Goal: Task Accomplishment & Management: Use online tool/utility

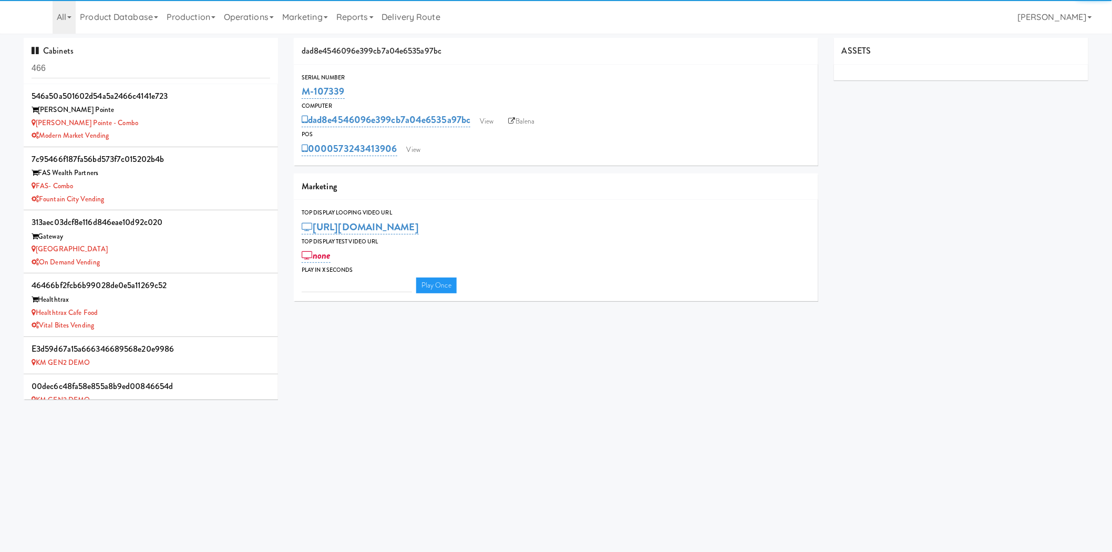
type input "3"
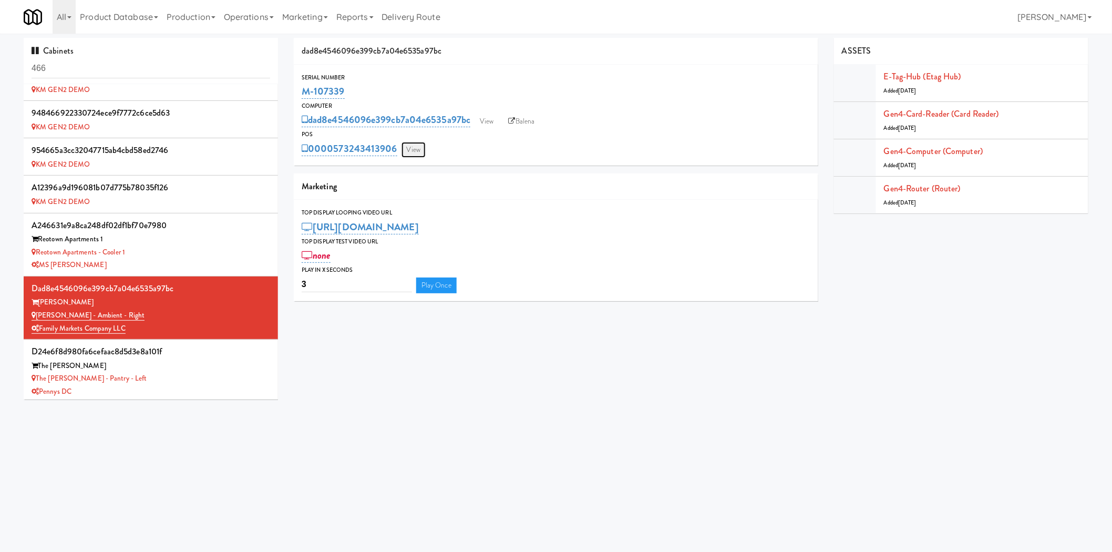
click at [410, 150] on link "View" at bounding box center [413, 150] width 24 height 16
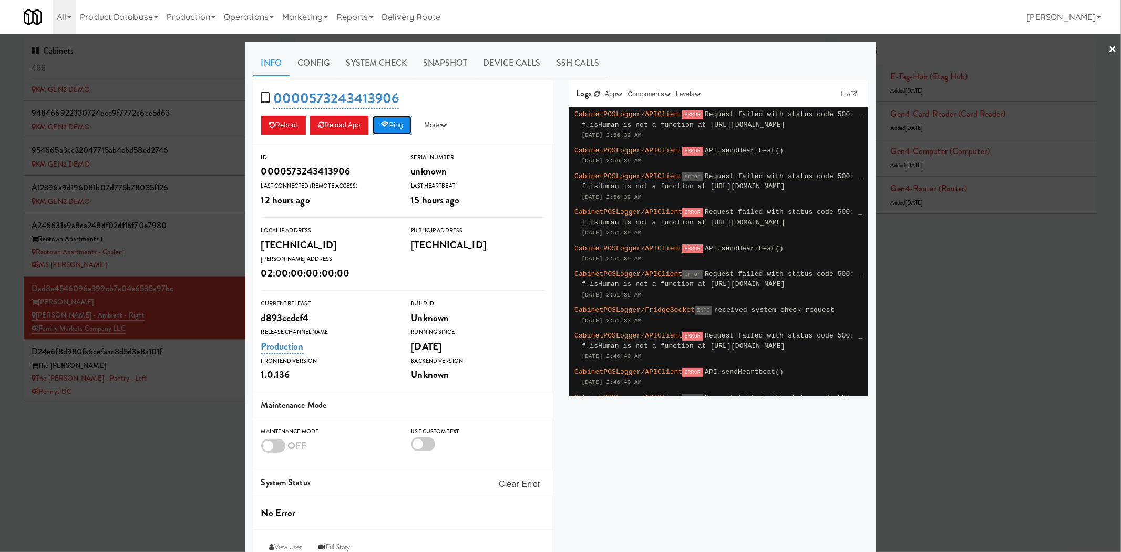
click at [396, 131] on button "Ping" at bounding box center [391, 125] width 39 height 19
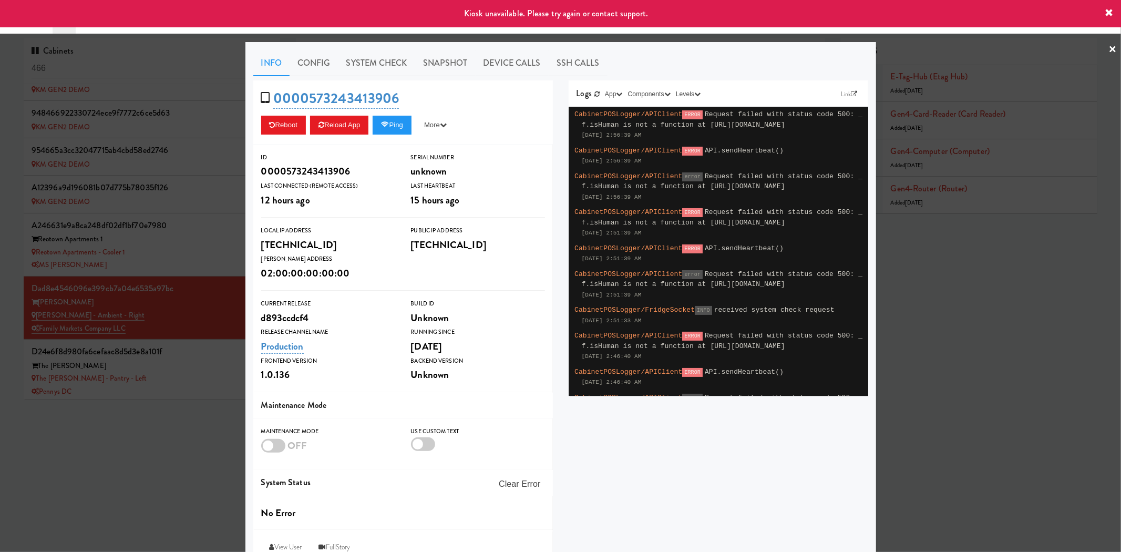
click at [179, 445] on div at bounding box center [560, 276] width 1121 height 552
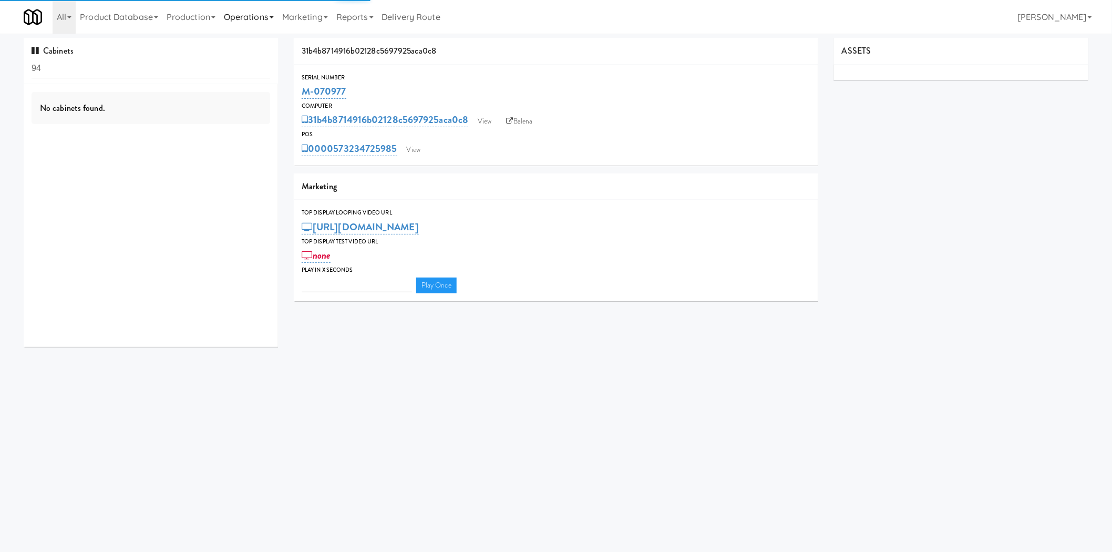
type input "3"
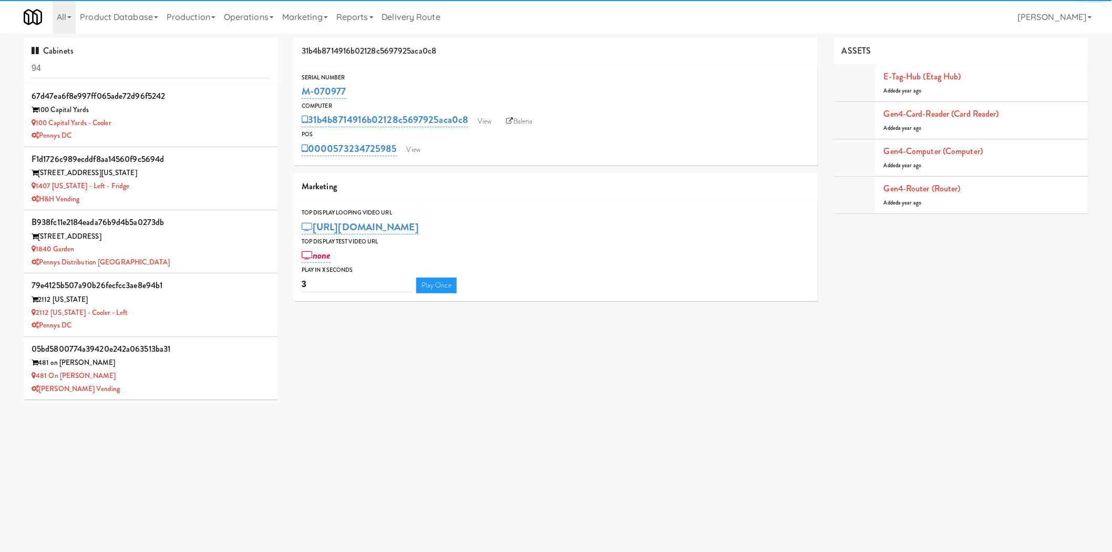
click at [197, 64] on input "94" at bounding box center [151, 68] width 239 height 19
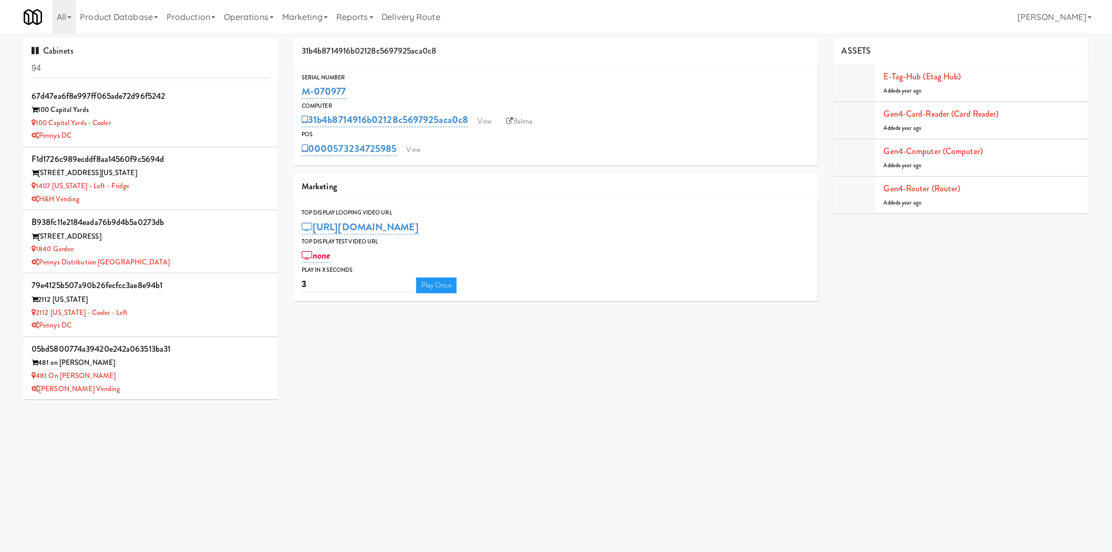
click at [197, 63] on input "94" at bounding box center [151, 68] width 239 height 19
type input "HP Employee Lounge Drinks"
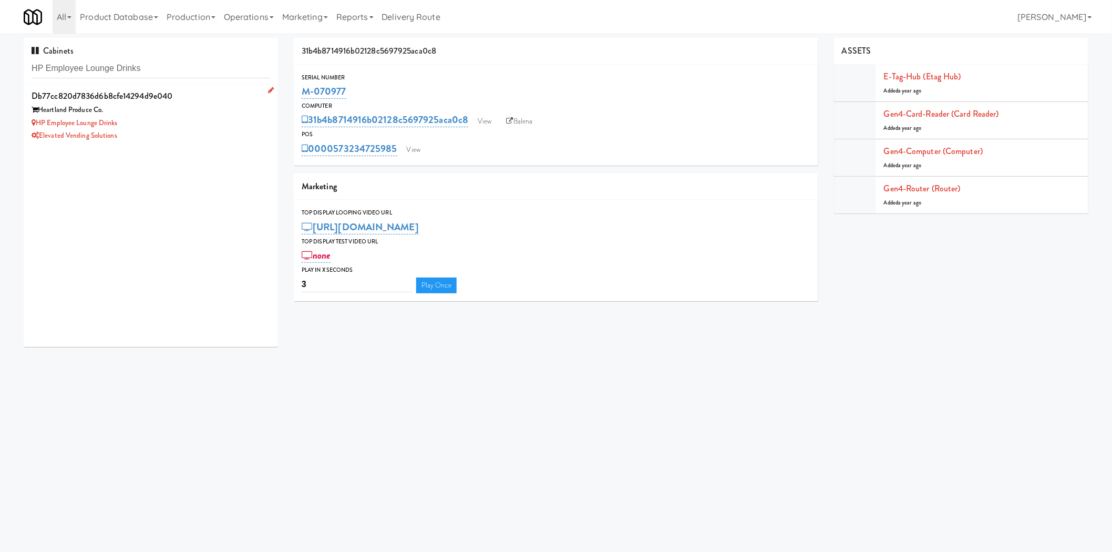
drag, startPoint x: 194, startPoint y: 106, endPoint x: 188, endPoint y: 94, distance: 13.4
click at [190, 95] on div "db77cc820d7836d6b8cfe14294d9e040 Heartland Produce Co. HP Employee Lounge Drink…" at bounding box center [151, 115] width 239 height 54
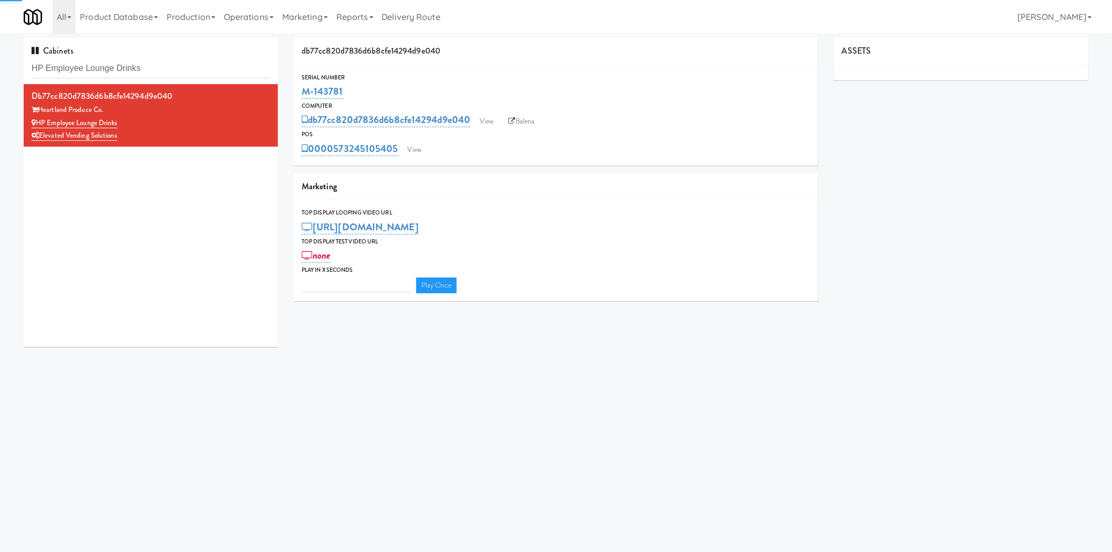
type input "3"
click at [484, 125] on link "View" at bounding box center [486, 121] width 24 height 16
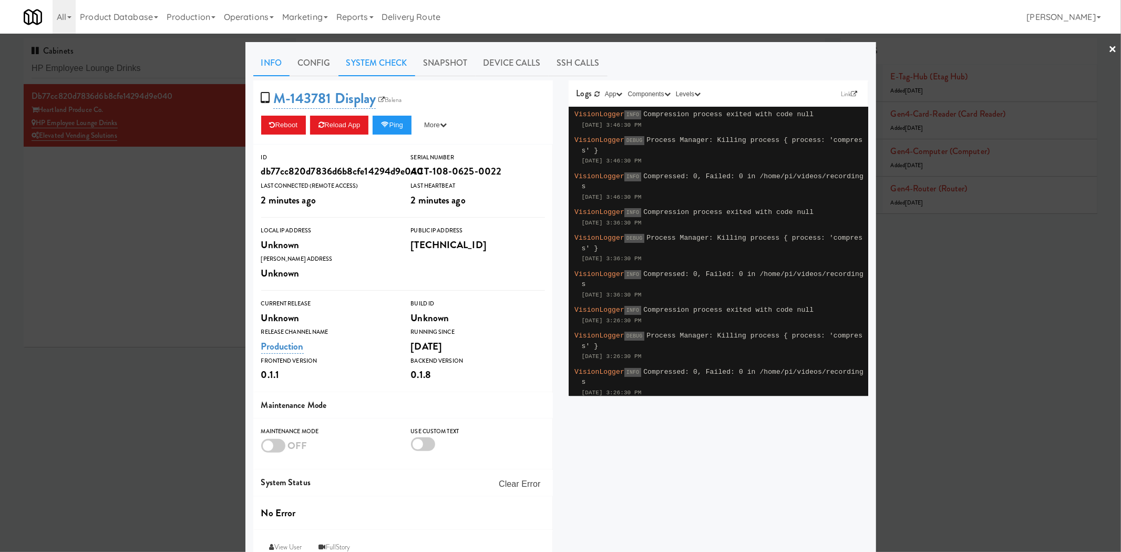
click at [360, 59] on link "System Check" at bounding box center [376, 63] width 77 height 26
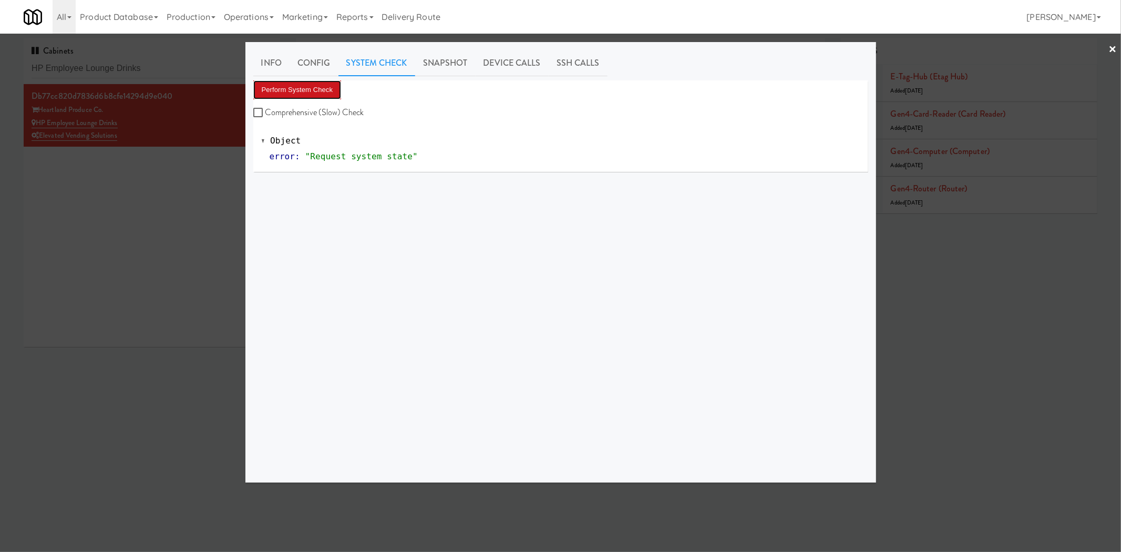
click at [303, 82] on button "Perform System Check" at bounding box center [297, 89] width 88 height 19
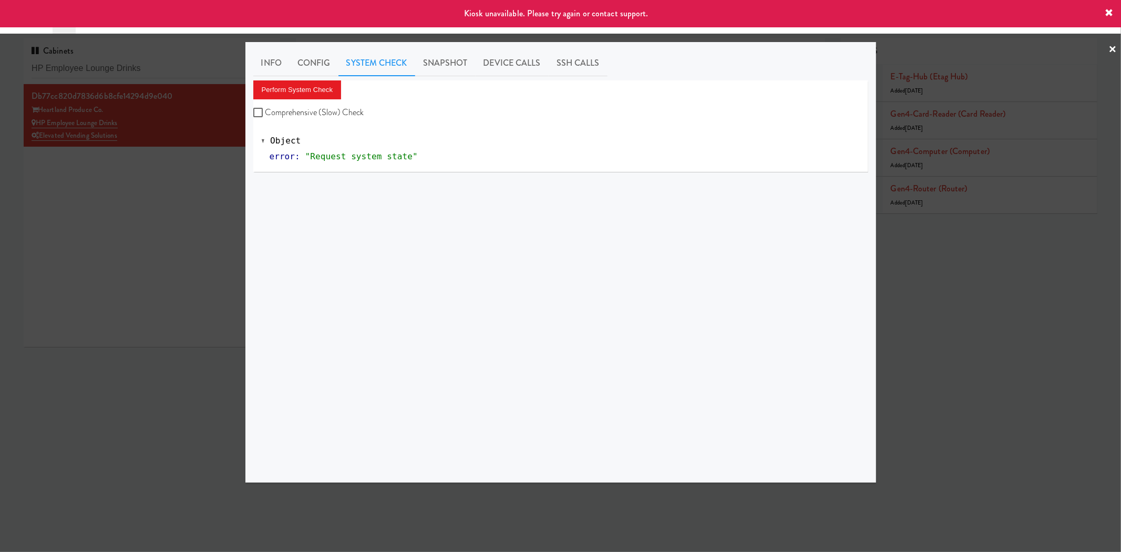
click at [121, 264] on div at bounding box center [560, 276] width 1121 height 552
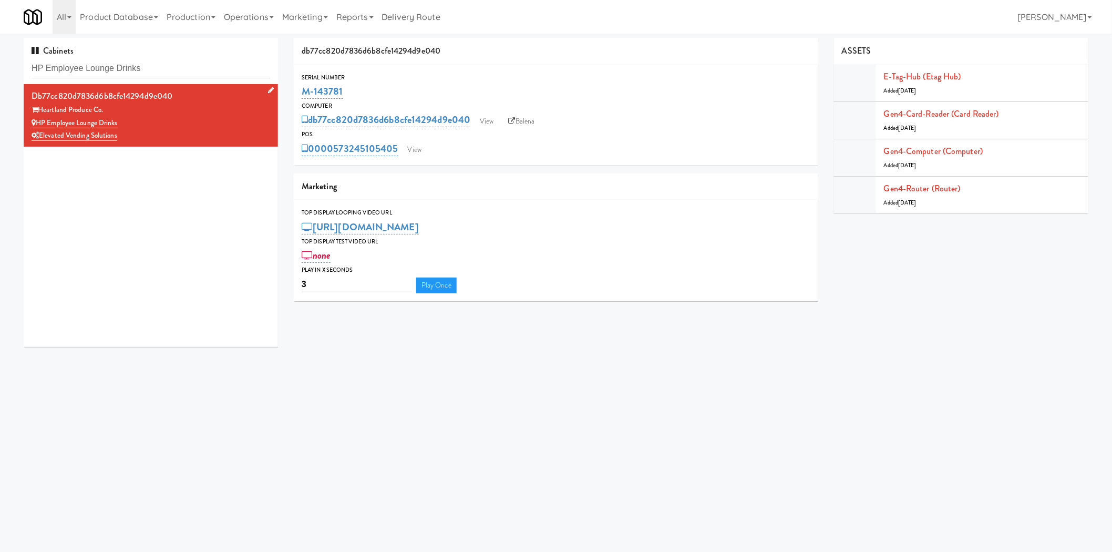
drag, startPoint x: 174, startPoint y: 153, endPoint x: 221, endPoint y: 144, distance: 48.2
click at [174, 152] on div "db77cc820d7836d6b8cfe14294d9e040 Heartland Produce Co. HP Employee Lounge Drink…" at bounding box center [151, 215] width 254 height 263
click at [137, 245] on div "db77cc820d7836d6b8cfe14294d9e040 Heartland Produce Co. HP Employee Lounge Drink…" at bounding box center [151, 215] width 254 height 263
drag, startPoint x: 373, startPoint y: 82, endPoint x: 296, endPoint y: 90, distance: 77.7
click at [296, 90] on div "Serial Number M-143781" at bounding box center [556, 86] width 524 height 28
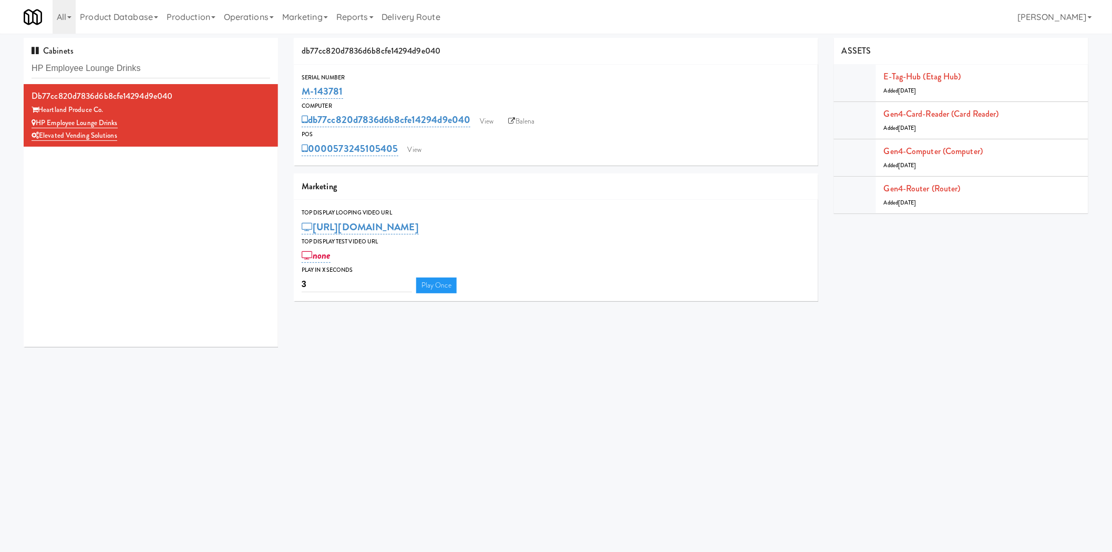
copy link "M-143781"
click at [258, 16] on link "Operations" at bounding box center [249, 17] width 58 height 34
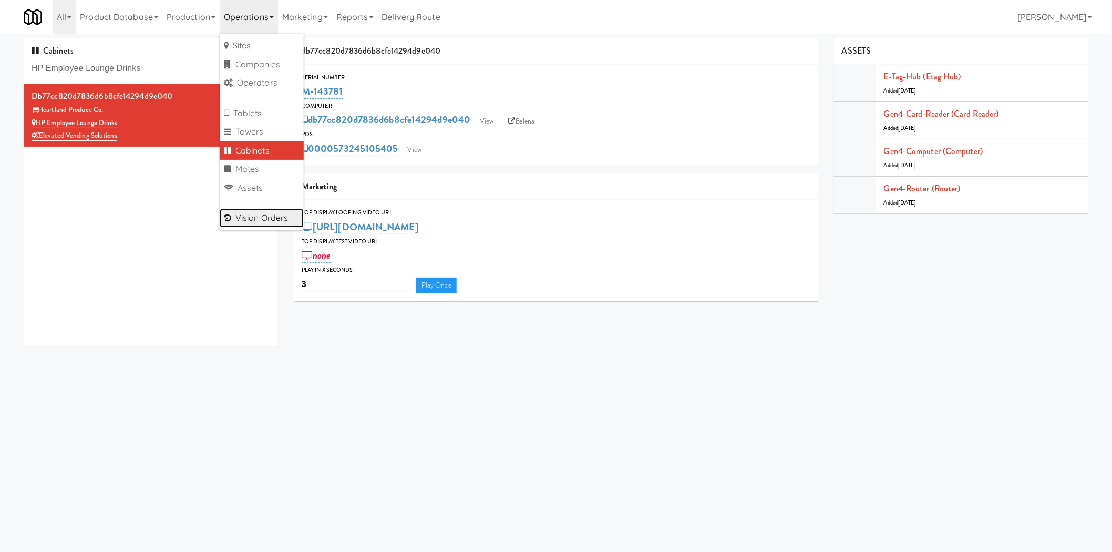
click at [286, 213] on link "Vision Orders" at bounding box center [262, 218] width 84 height 19
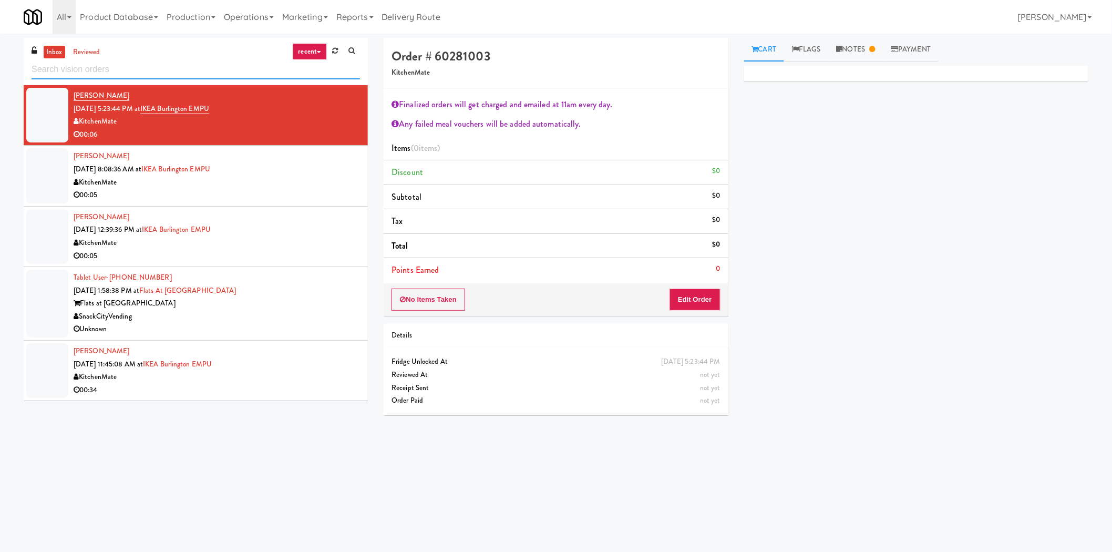
click at [168, 68] on input "text" at bounding box center [196, 69] width 328 height 19
type input "elevated"
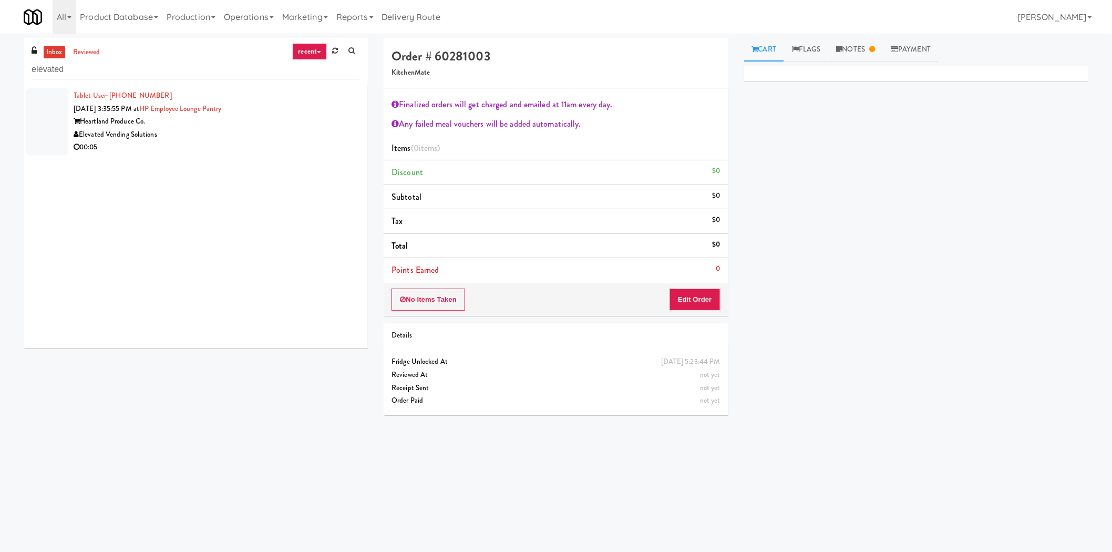
click at [265, 131] on div "Elevated Vending Solutions" at bounding box center [217, 134] width 286 height 13
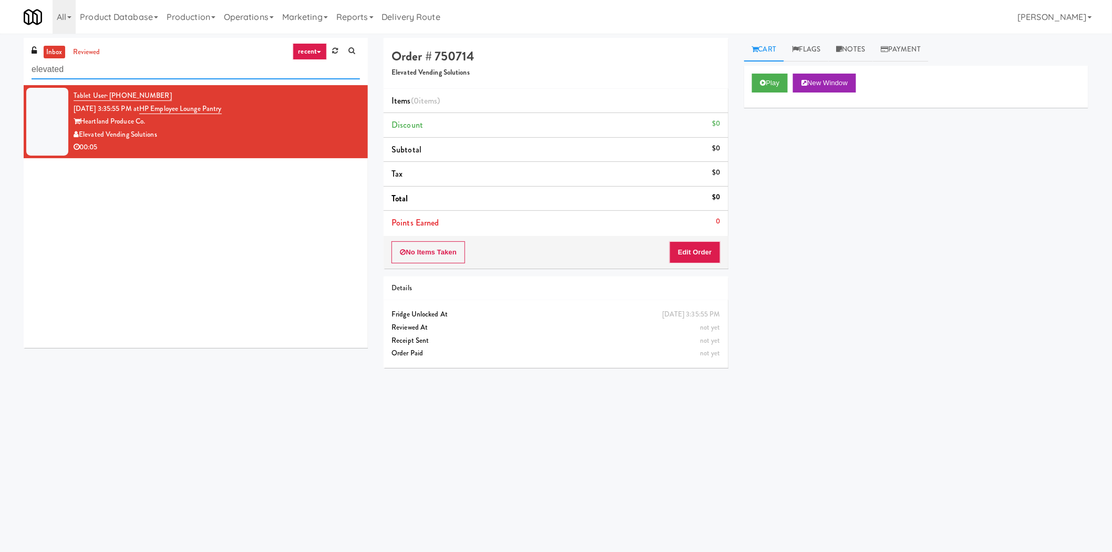
click at [87, 61] on input "elevated" at bounding box center [196, 69] width 328 height 19
click at [91, 54] on link "reviewed" at bounding box center [86, 52] width 33 height 13
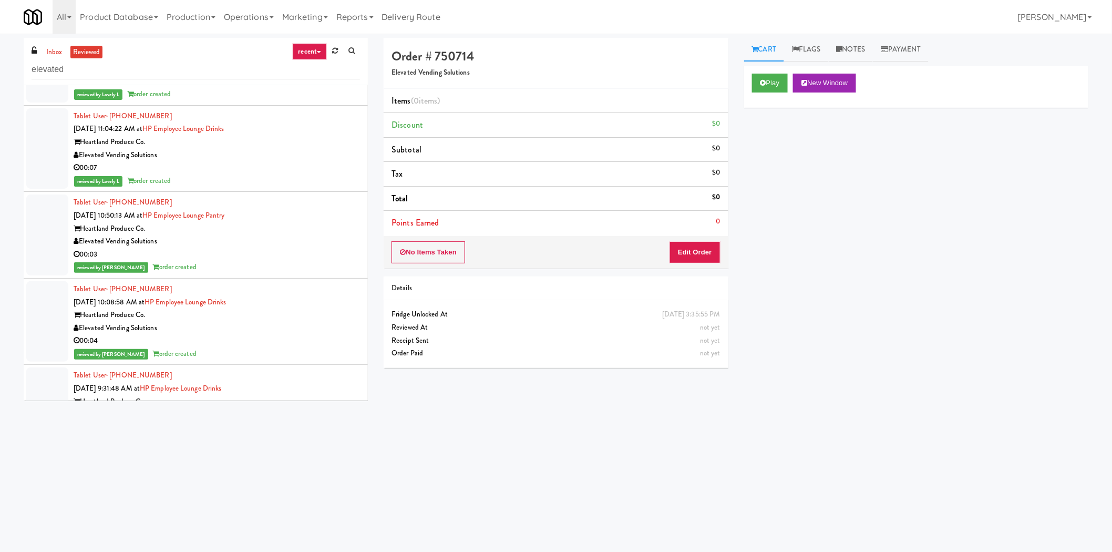
scroll to position [4494, 0]
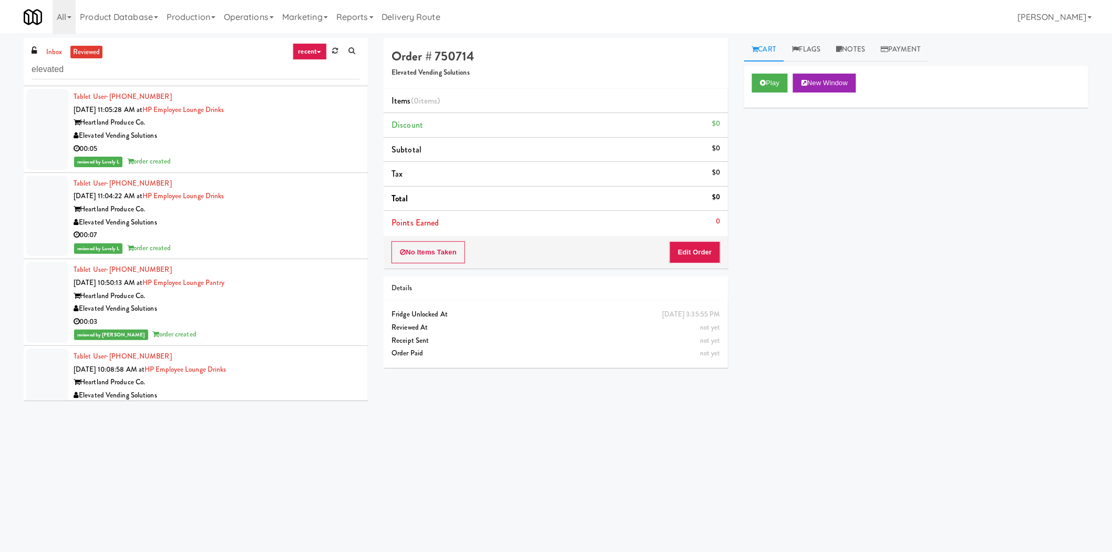
drag, startPoint x: 284, startPoint y: 300, endPoint x: 281, endPoint y: 275, distance: 25.9
click at [284, 302] on div "Elevated Vending Solutions" at bounding box center [217, 308] width 286 height 13
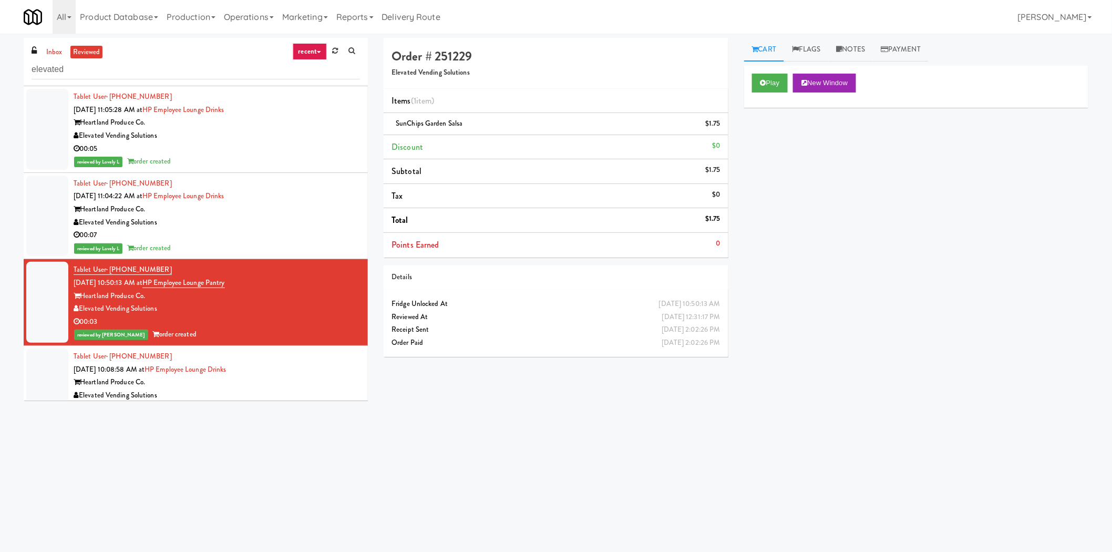
click at [273, 142] on div "00:05" at bounding box center [217, 148] width 286 height 13
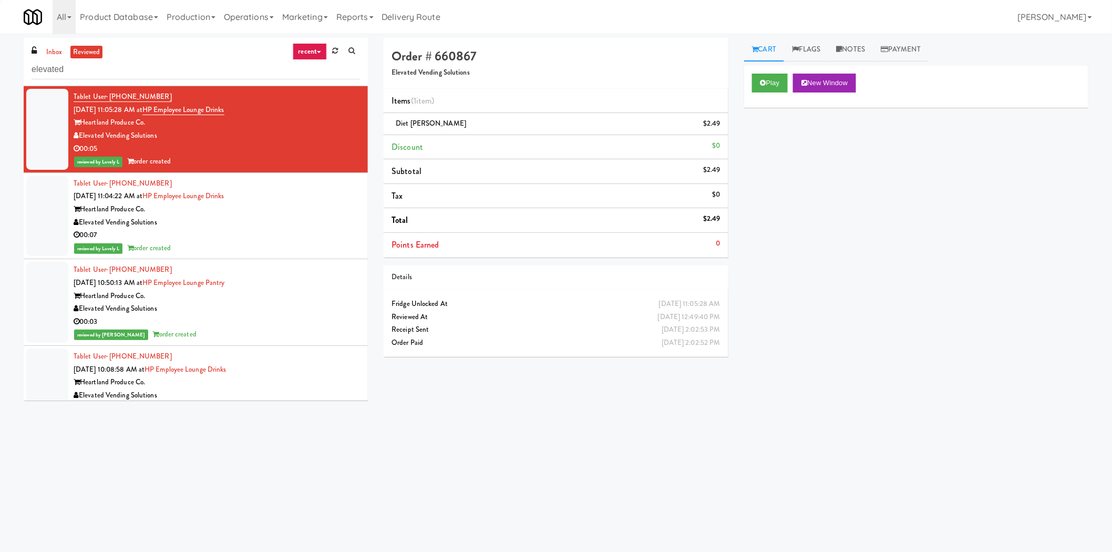
scroll to position [4358, 0]
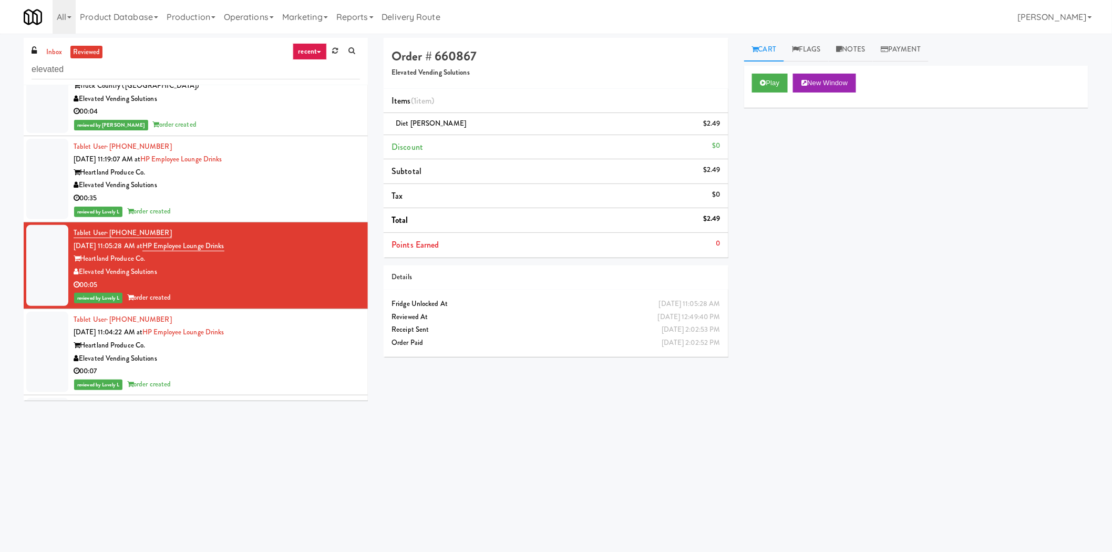
drag, startPoint x: 268, startPoint y: 177, endPoint x: 539, endPoint y: 128, distance: 274.9
click at [269, 179] on div "Elevated Vending Solutions" at bounding box center [217, 185] width 286 height 13
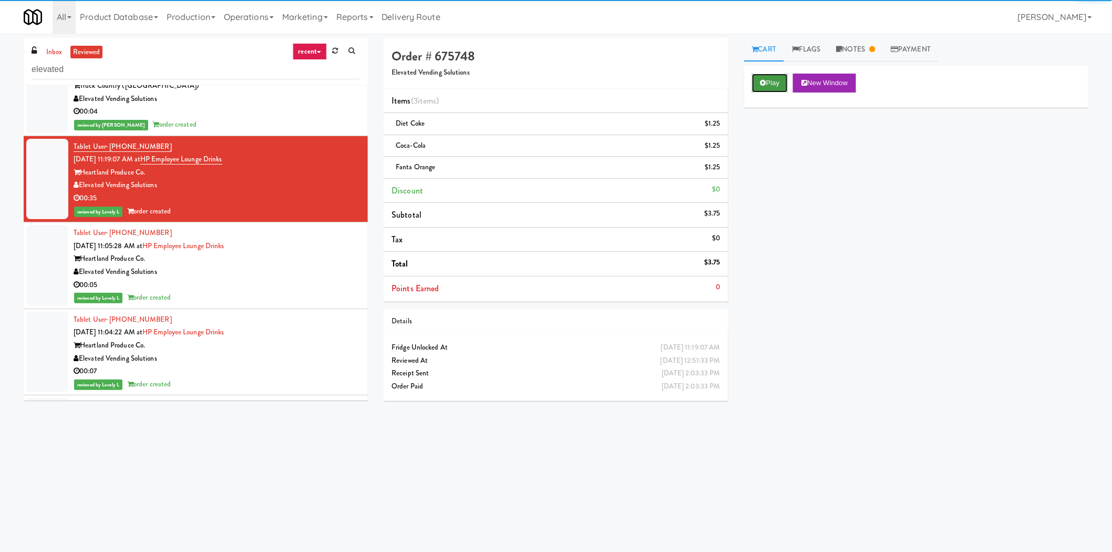
click at [781, 88] on button "Play" at bounding box center [770, 83] width 36 height 19
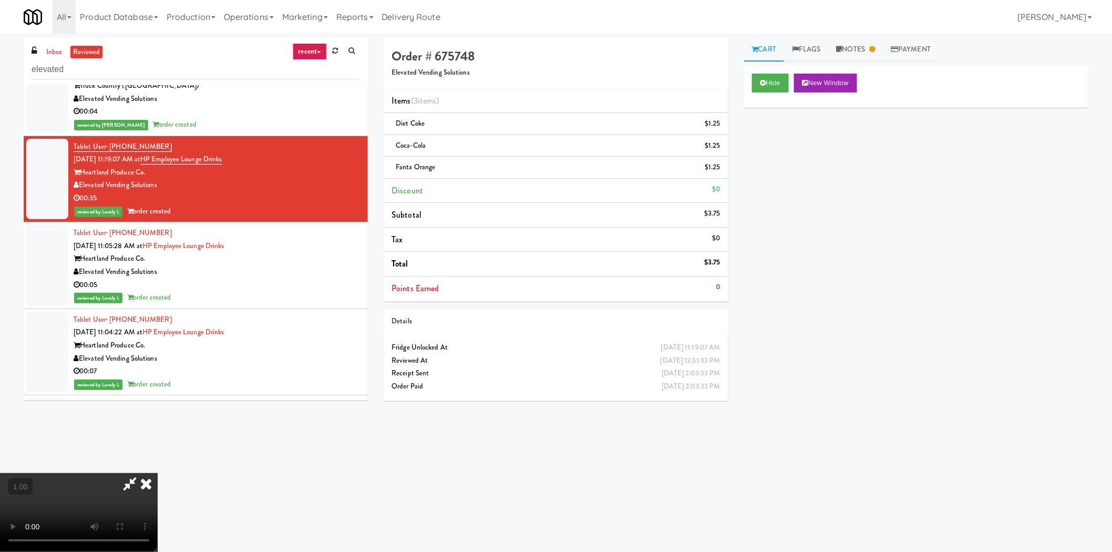
click at [158, 473] on icon at bounding box center [145, 483] width 23 height 21
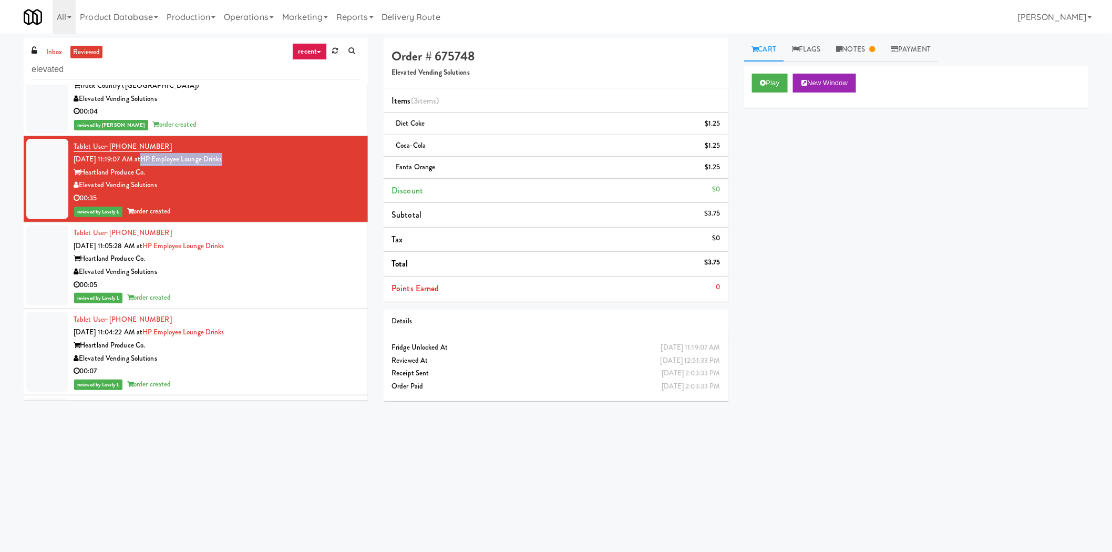
drag, startPoint x: 254, startPoint y: 151, endPoint x: 159, endPoint y: 153, distance: 94.6
click at [159, 153] on div "Tablet User · (262) 358-1183 Aug 19, 2025 11:19:07 AM at HP Employee Lounge Dri…" at bounding box center [217, 179] width 286 height 78
copy link "HP Employee Lounge Drinks"
click at [247, 24] on link "Operations" at bounding box center [249, 17] width 58 height 34
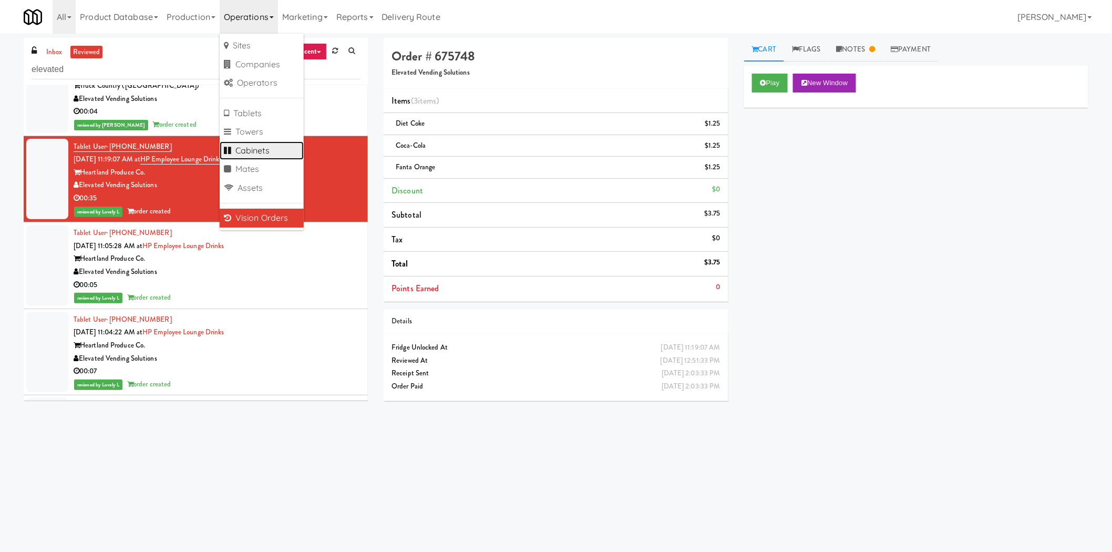
click at [290, 148] on link "Cabinets" at bounding box center [262, 150] width 84 height 19
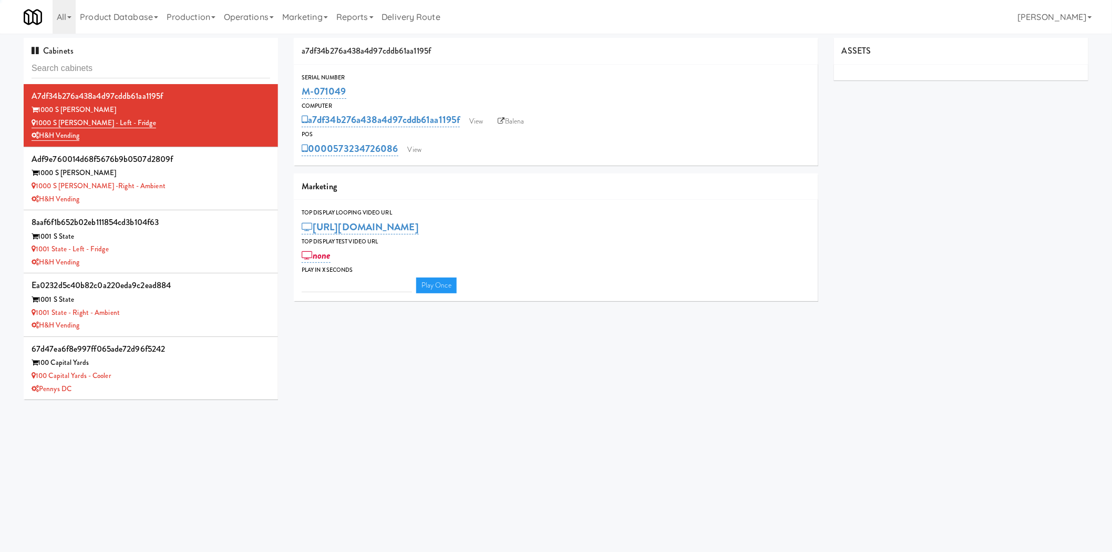
type input "3"
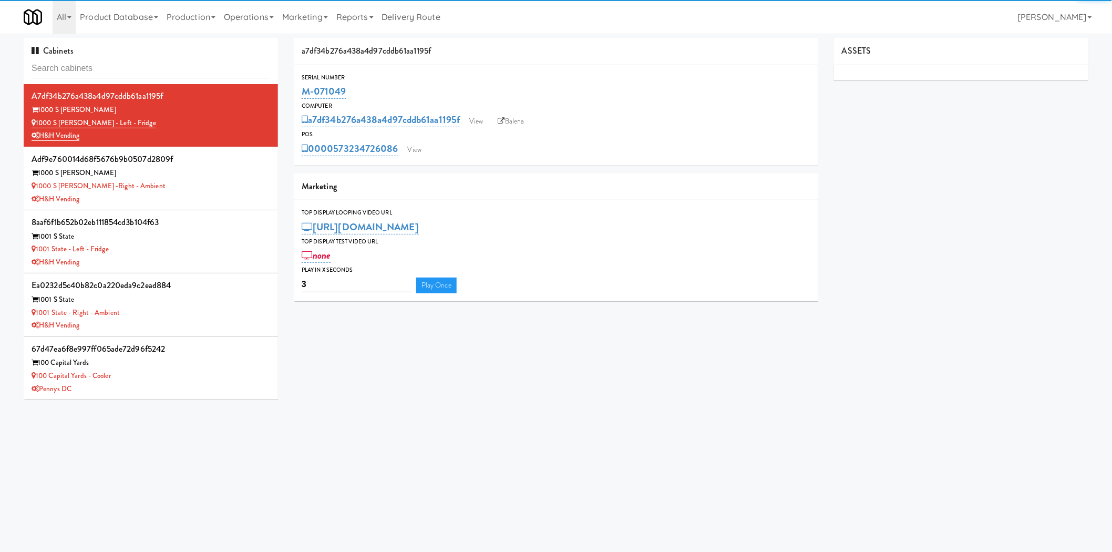
click at [174, 69] on input "text" at bounding box center [151, 68] width 239 height 19
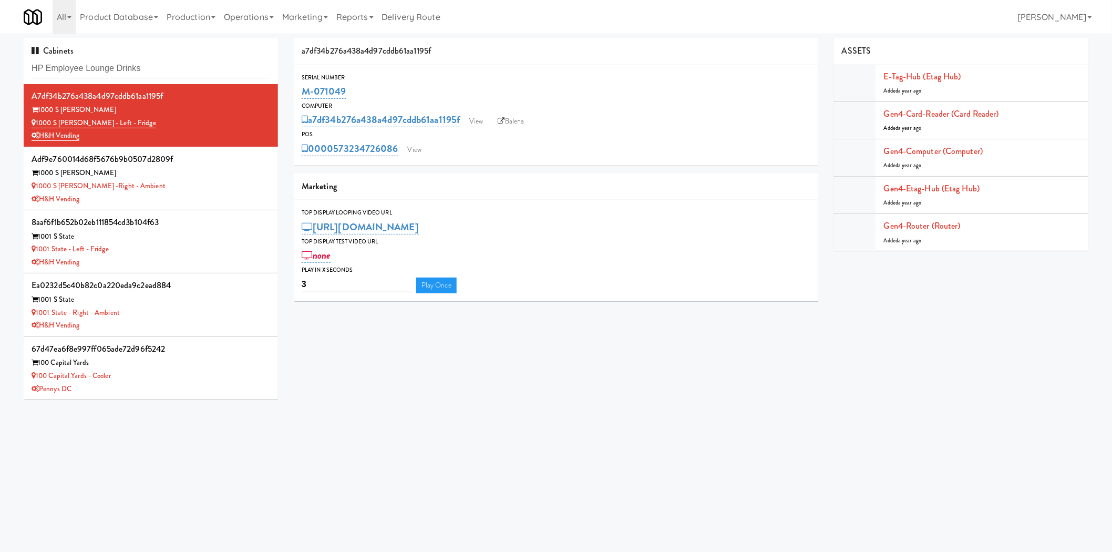
type input "HP Employee Lounge Drinks"
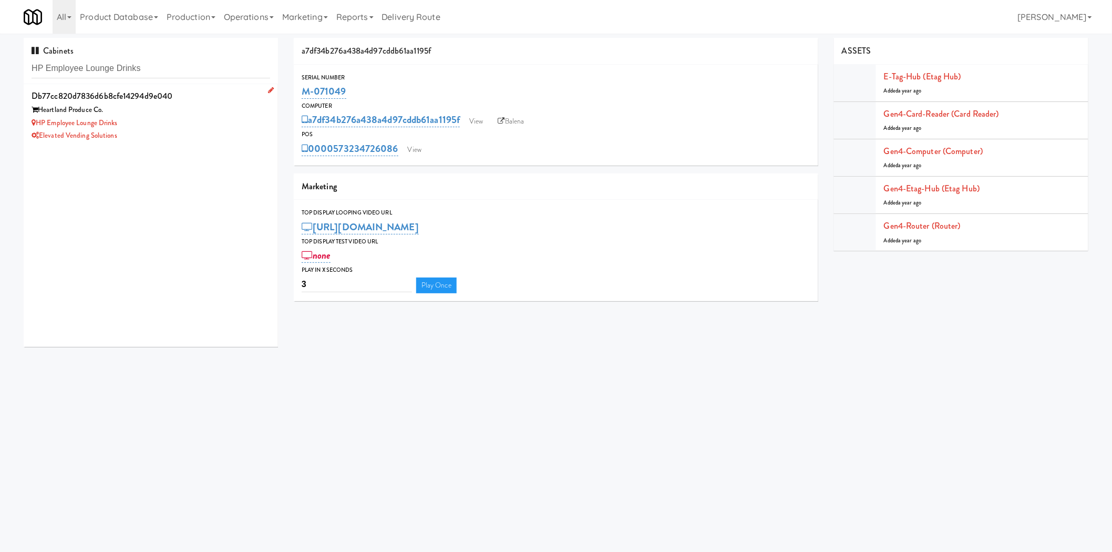
click at [184, 123] on div "HP Employee Lounge Drinks" at bounding box center [151, 123] width 239 height 13
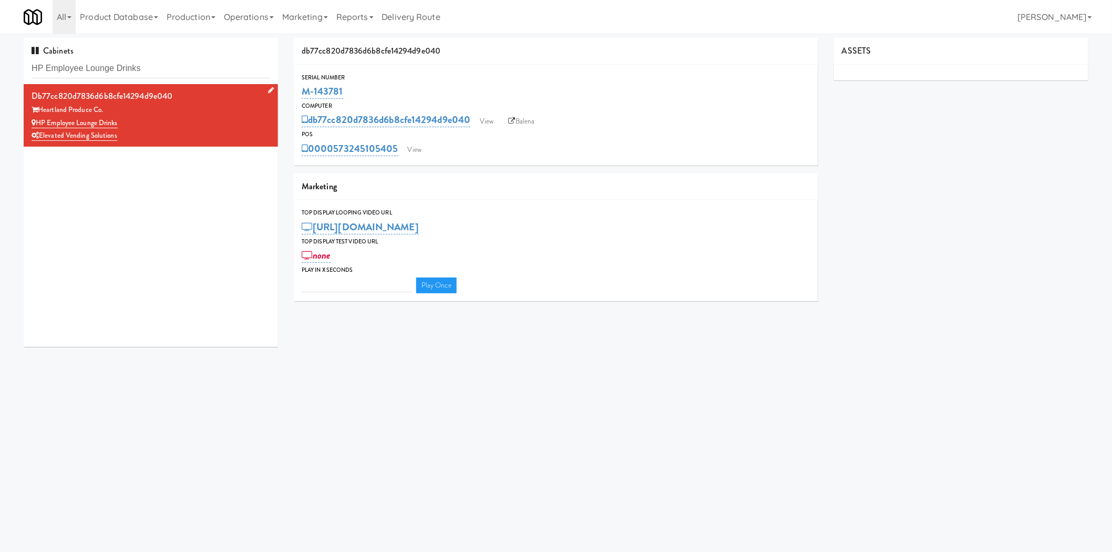
type input "3"
click at [217, 35] on div "Cabinets HP Employee Lounge Drinks db77cc820d7836d6b8cfe14294d9e040 Heartland P…" at bounding box center [556, 194] width 1112 height 321
click at [247, 23] on link "Operations" at bounding box center [249, 17] width 58 height 34
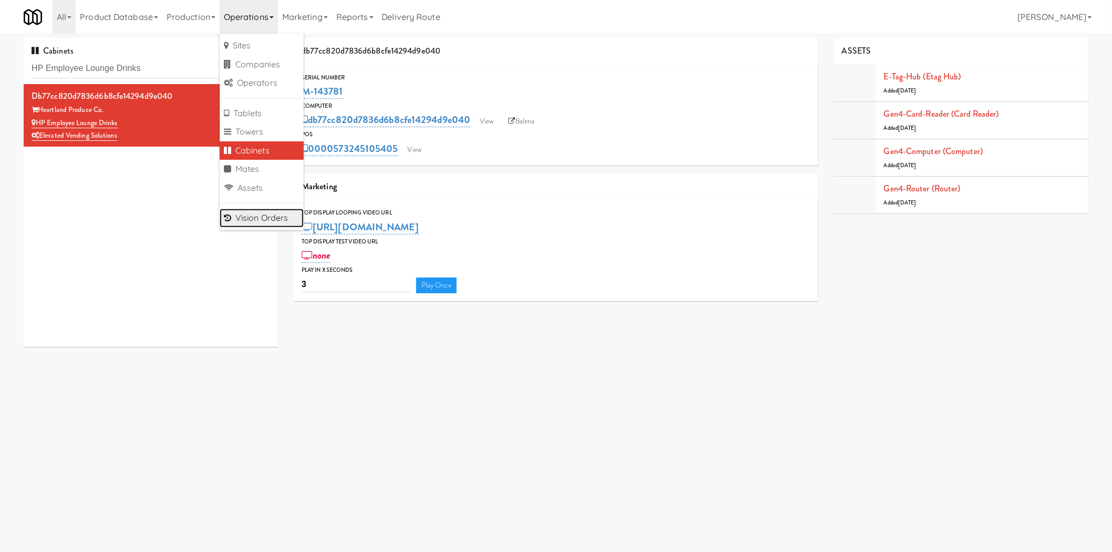
click at [287, 214] on link "Vision Orders" at bounding box center [262, 218] width 84 height 19
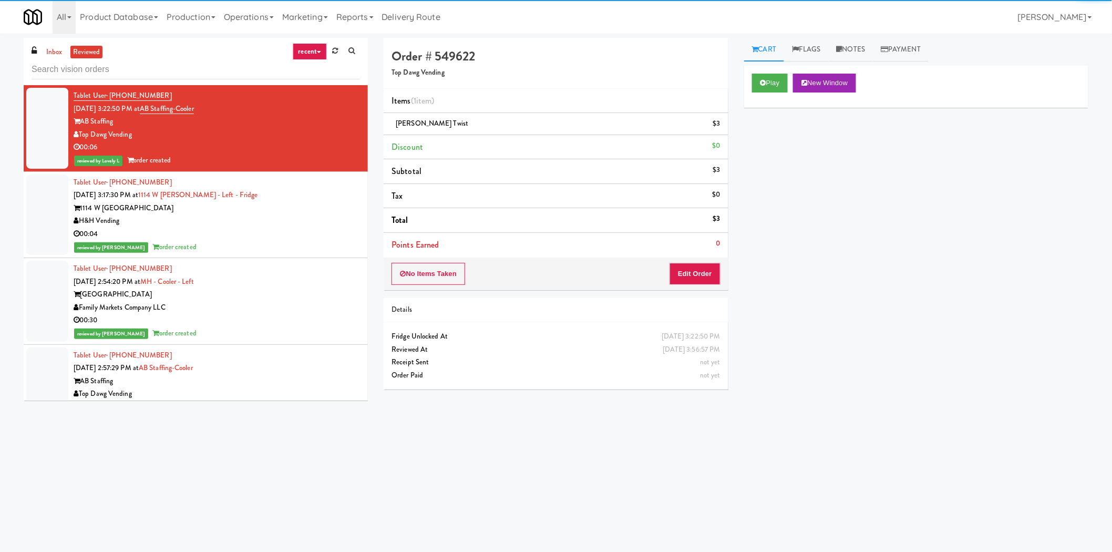
click at [147, 70] on input "text" at bounding box center [196, 69] width 328 height 19
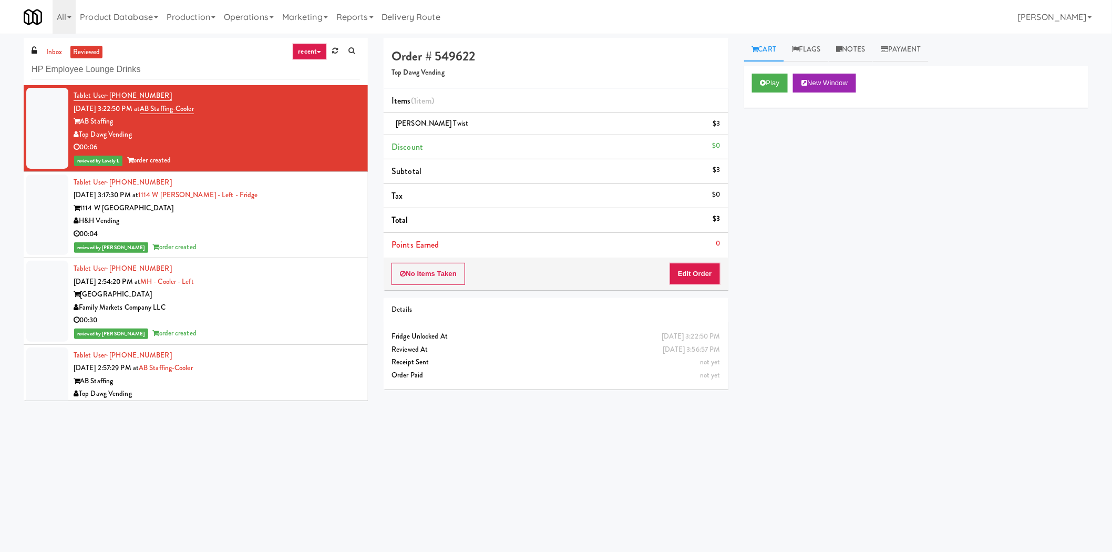
type input "HP Employee Lounge Drinks"
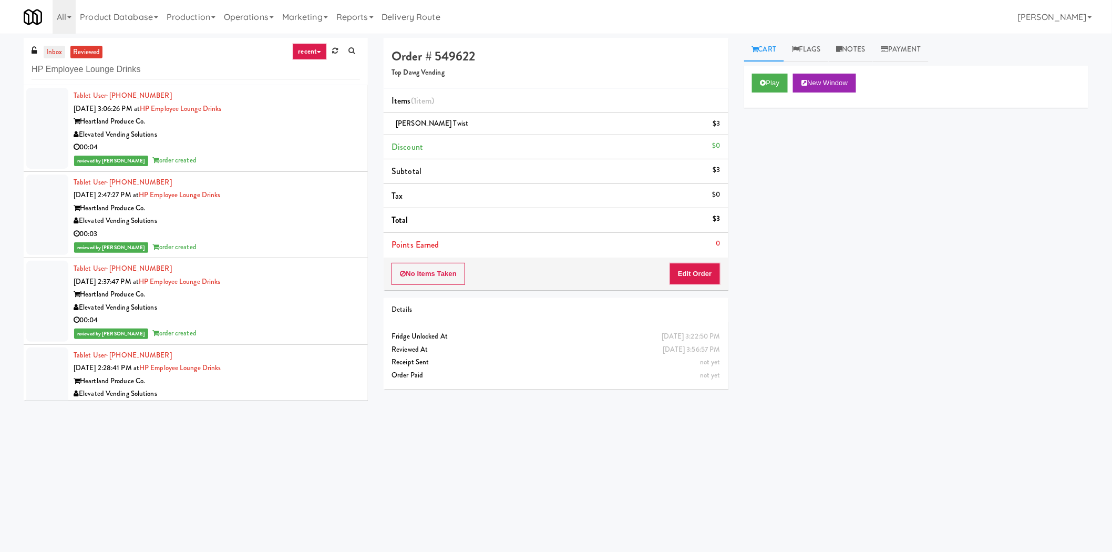
click at [58, 55] on link "inbox" at bounding box center [55, 52] width 22 height 13
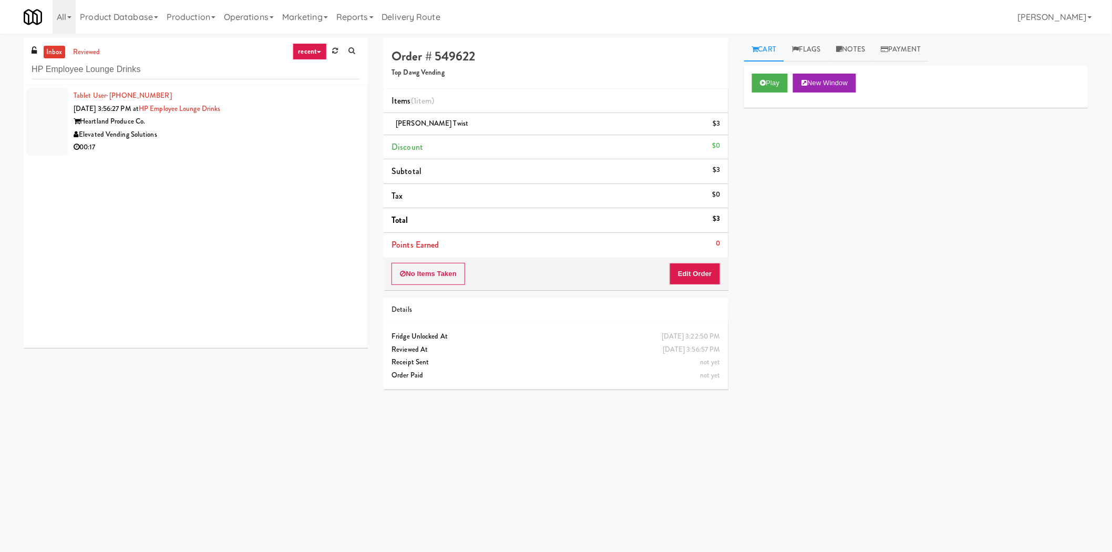
click at [250, 125] on div "Heartland Produce Co." at bounding box center [217, 121] width 286 height 13
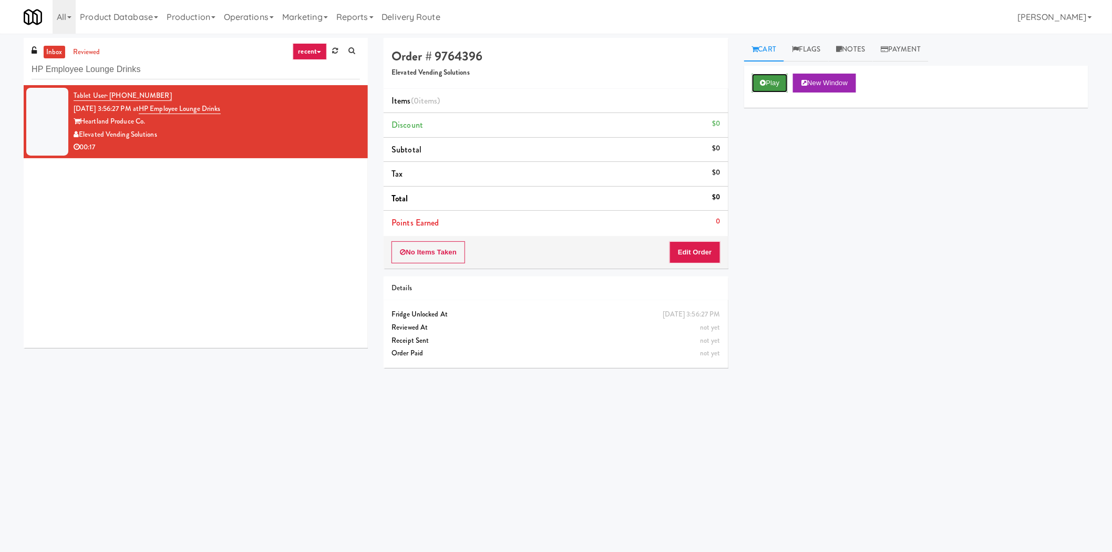
click at [784, 78] on button "Play" at bounding box center [770, 83] width 36 height 19
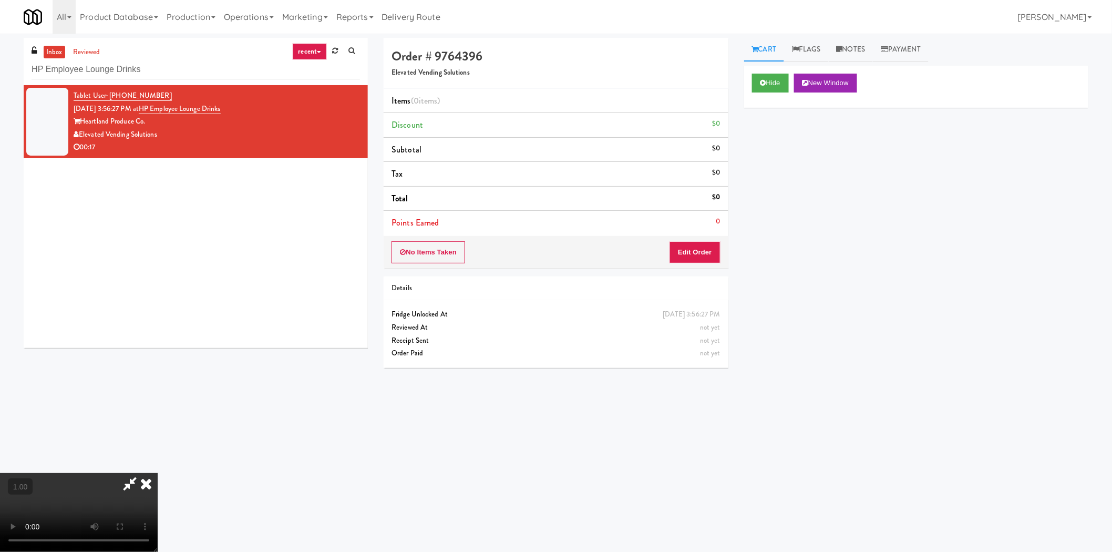
click at [800, 309] on div "Hide New Window Primary Flag Clear Flag if unable to determine what was taken o…" at bounding box center [916, 263] width 344 height 394
click at [158, 473] on icon at bounding box center [145, 483] width 23 height 21
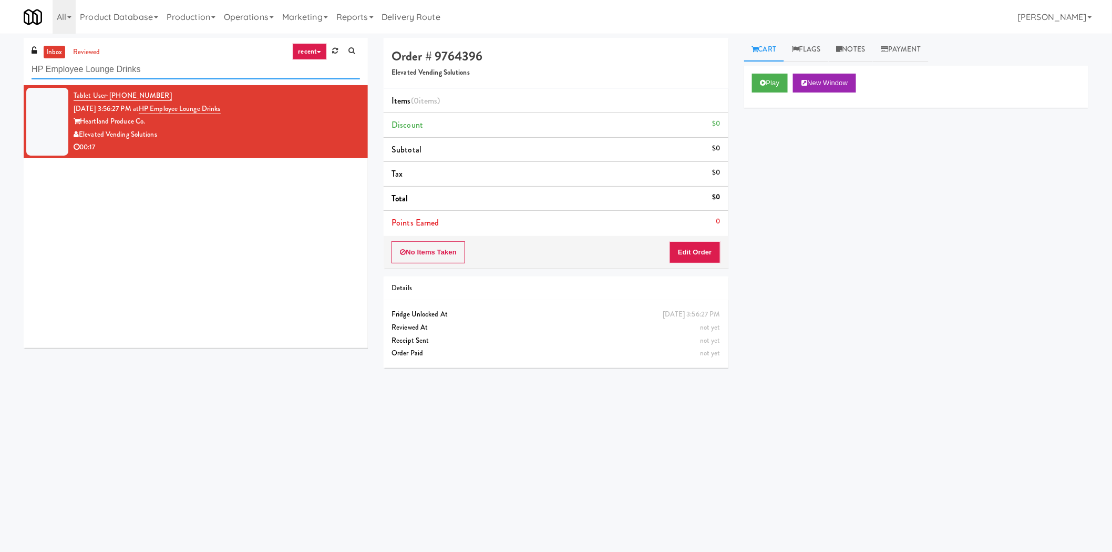
click at [190, 69] on input "HP Employee Lounge Drinks" at bounding box center [196, 69] width 328 height 19
click at [164, 69] on input "HP Employee Lounge Drinks" at bounding box center [196, 69] width 328 height 19
click at [246, 14] on link "Operations" at bounding box center [249, 17] width 58 height 34
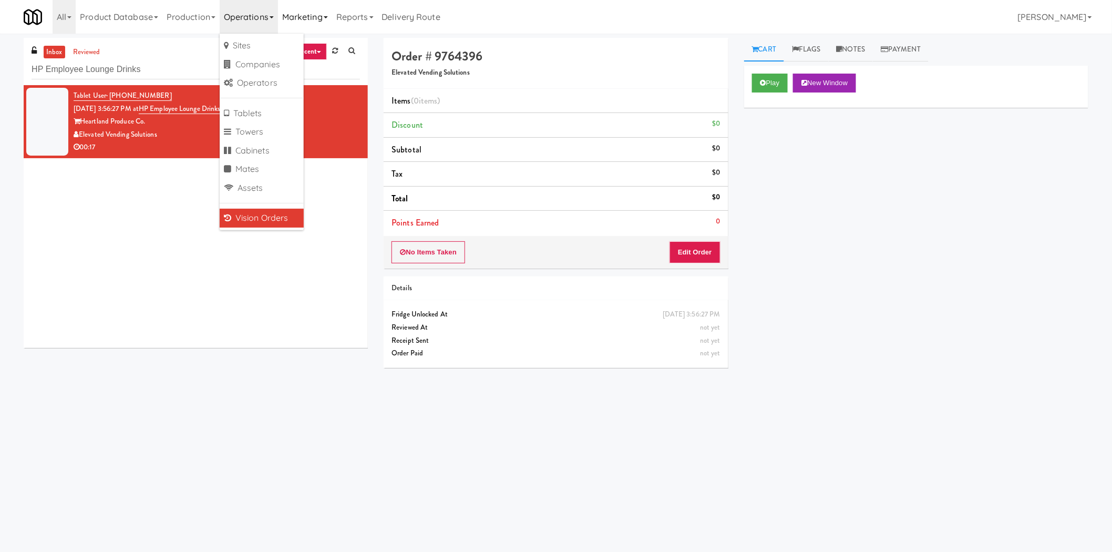
click at [313, 11] on link "Marketing" at bounding box center [305, 17] width 54 height 34
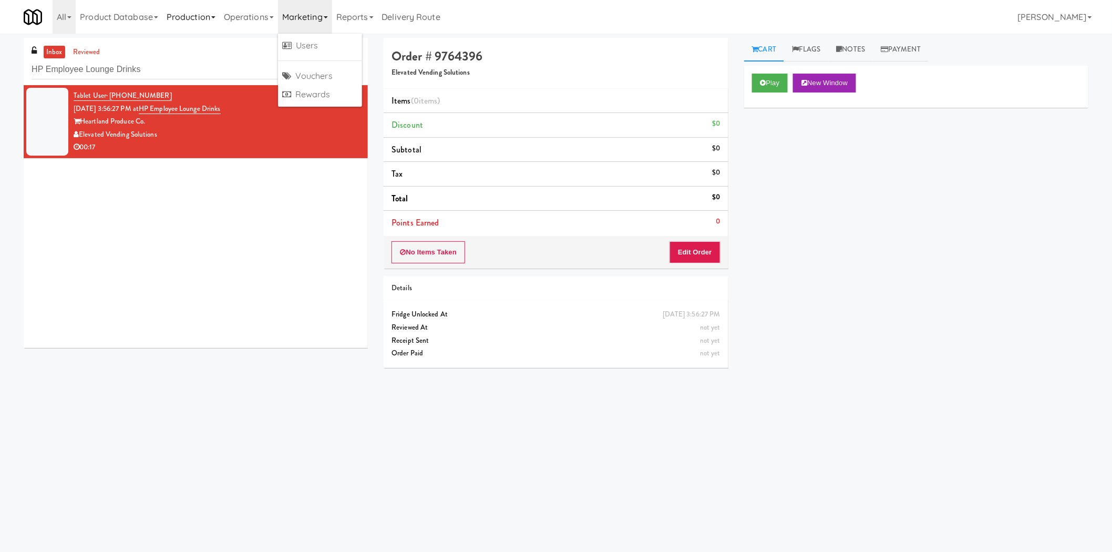
click at [211, 9] on link "Production" at bounding box center [190, 17] width 57 height 34
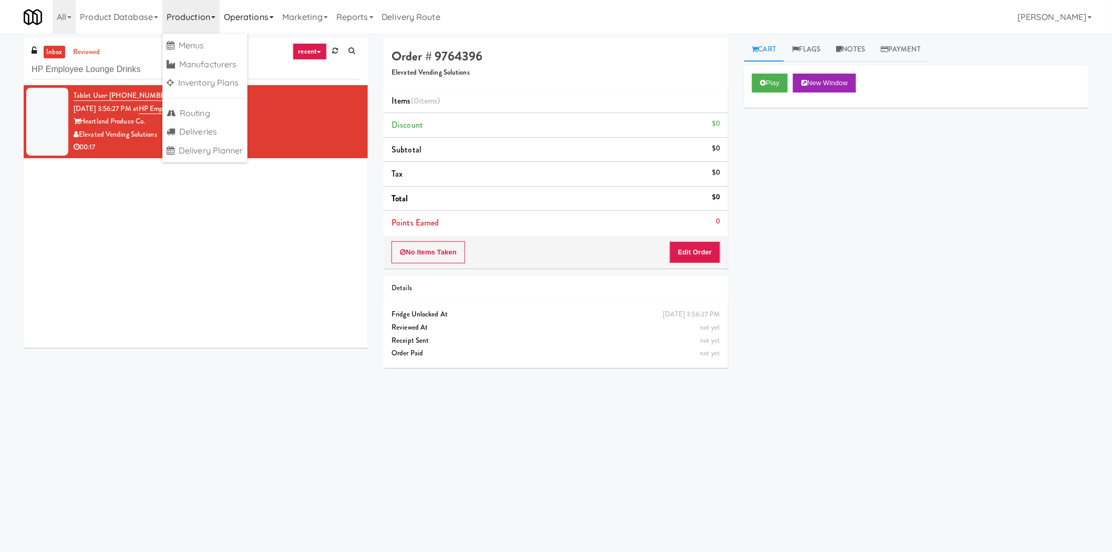
click at [252, 16] on link "Operations" at bounding box center [249, 17] width 58 height 34
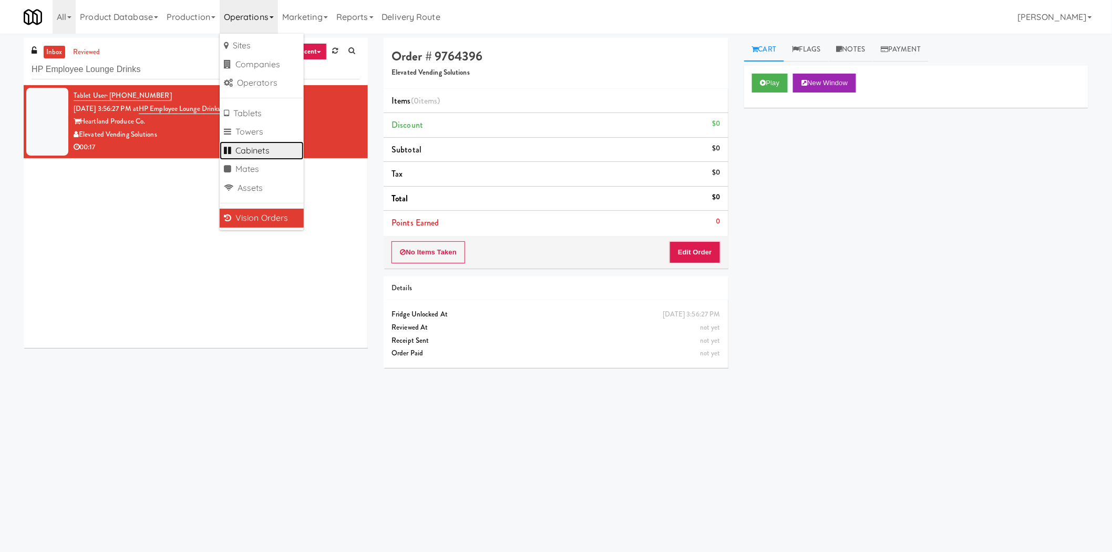
click at [282, 150] on link "Cabinets" at bounding box center [262, 150] width 84 height 19
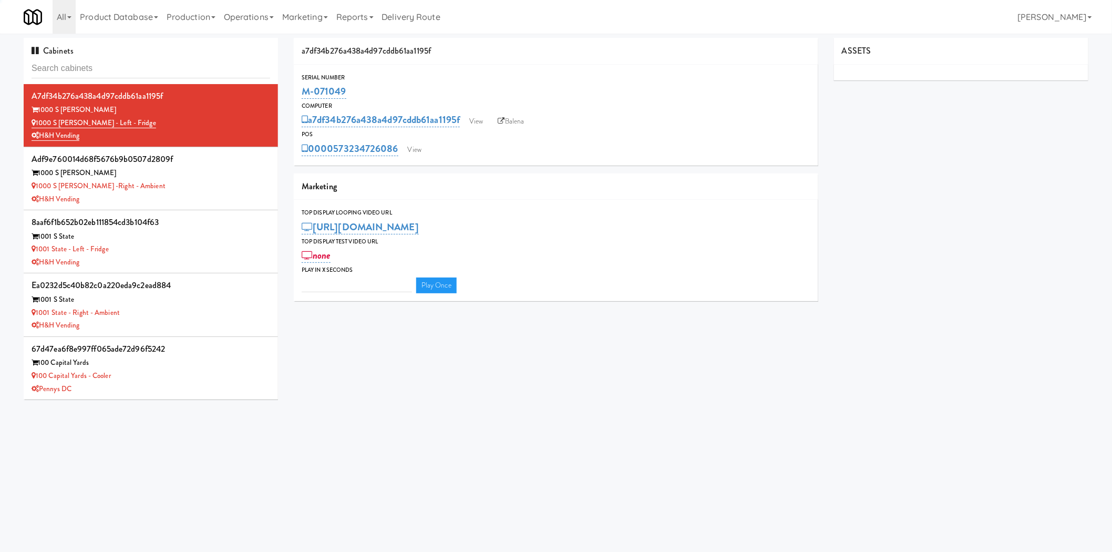
type input "3"
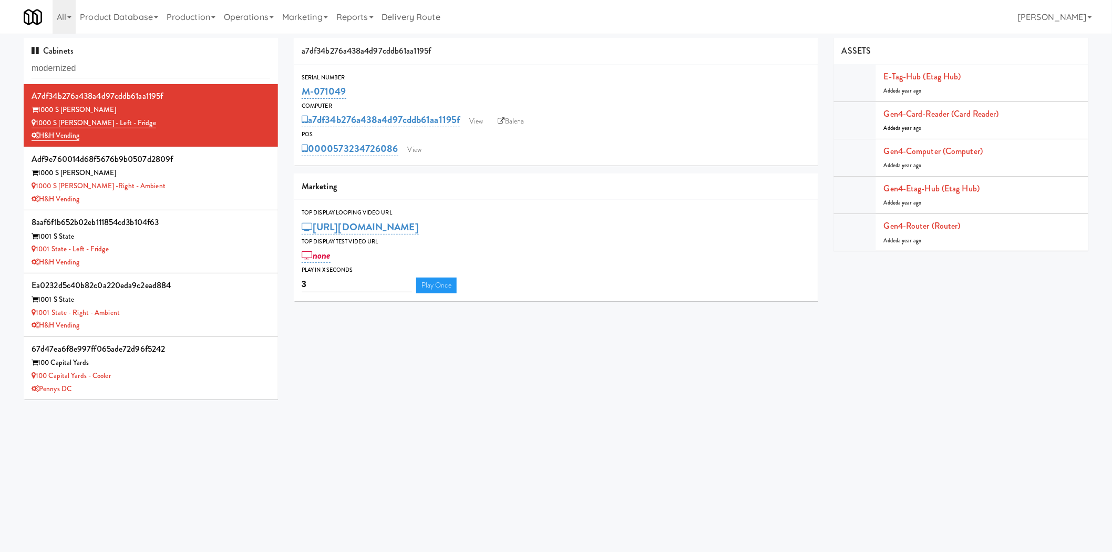
type input "modernized"
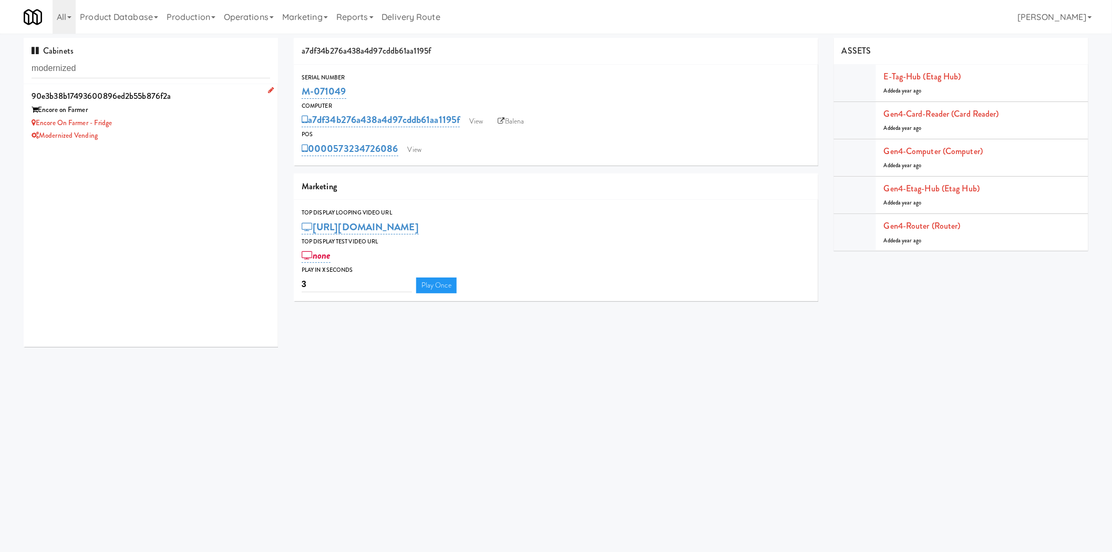
click at [188, 127] on div "Encore on Farmer - Fridge" at bounding box center [151, 123] width 239 height 13
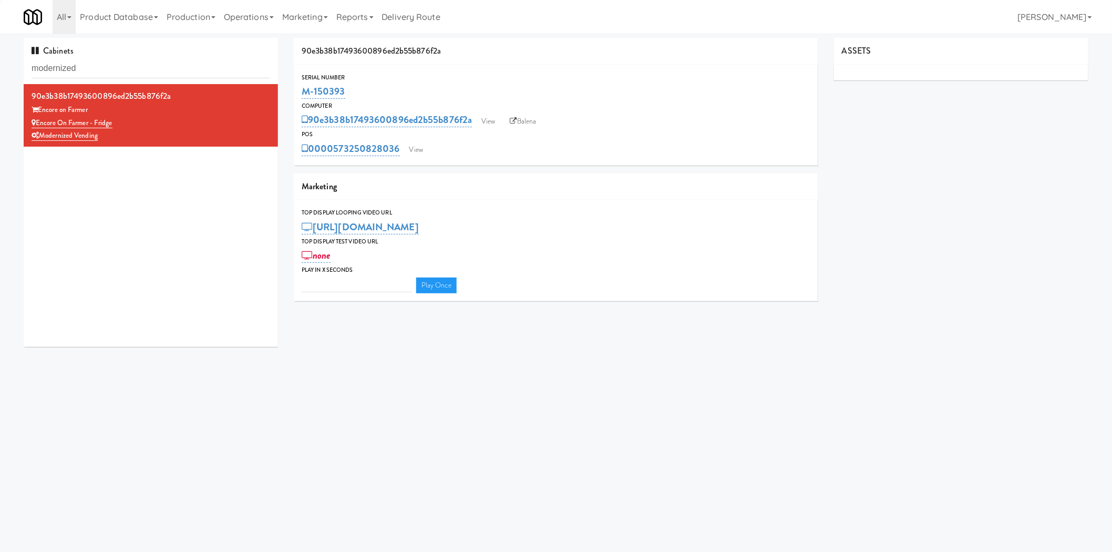
type input "3"
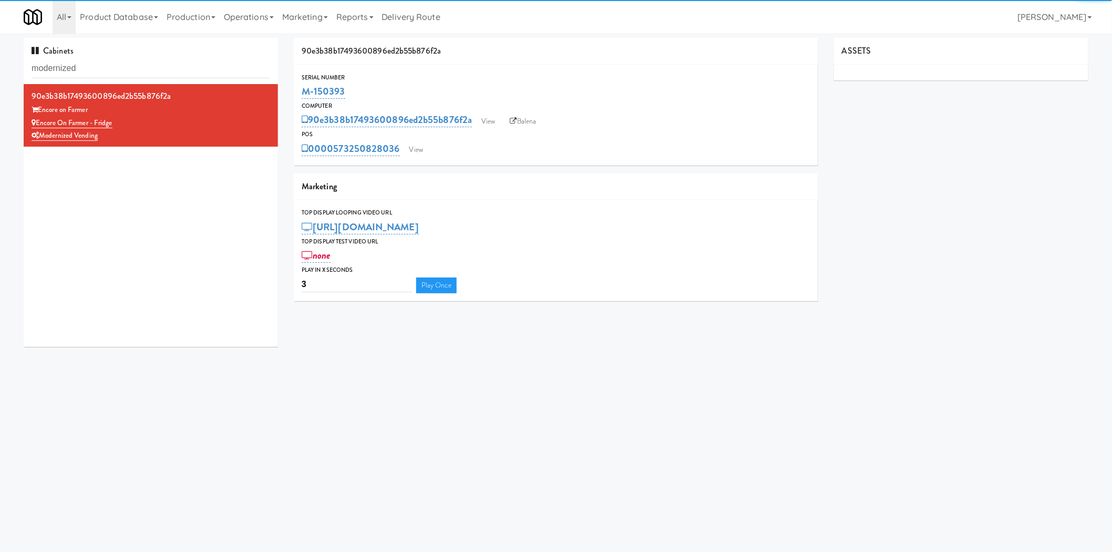
click at [490, 129] on div "POS" at bounding box center [556, 134] width 509 height 11
click at [490, 126] on link "View" at bounding box center [488, 121] width 24 height 16
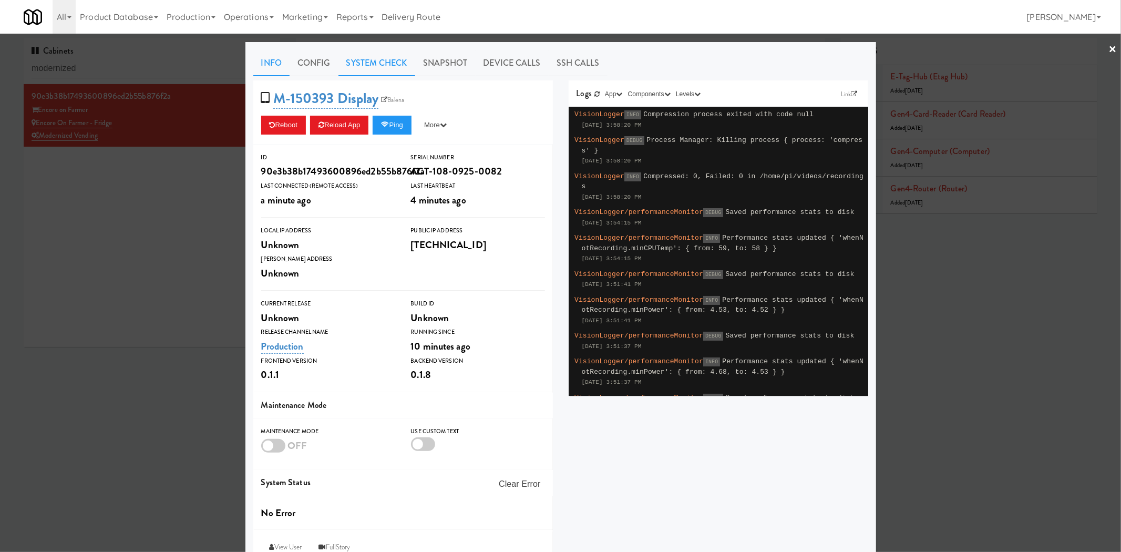
click at [383, 66] on link "System Check" at bounding box center [376, 63] width 77 height 26
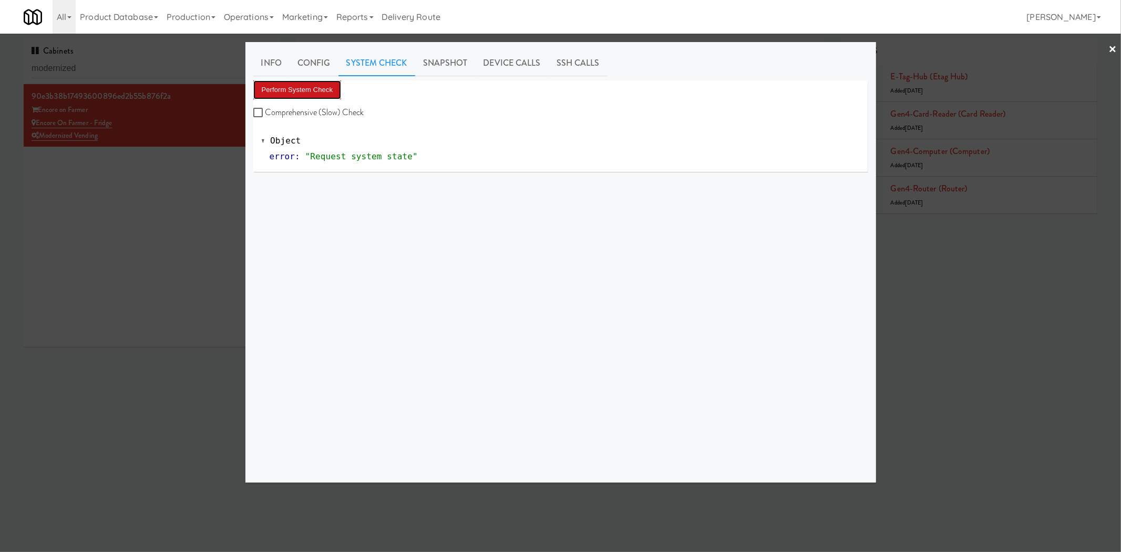
click at [319, 93] on button "Perform System Check" at bounding box center [297, 89] width 88 height 19
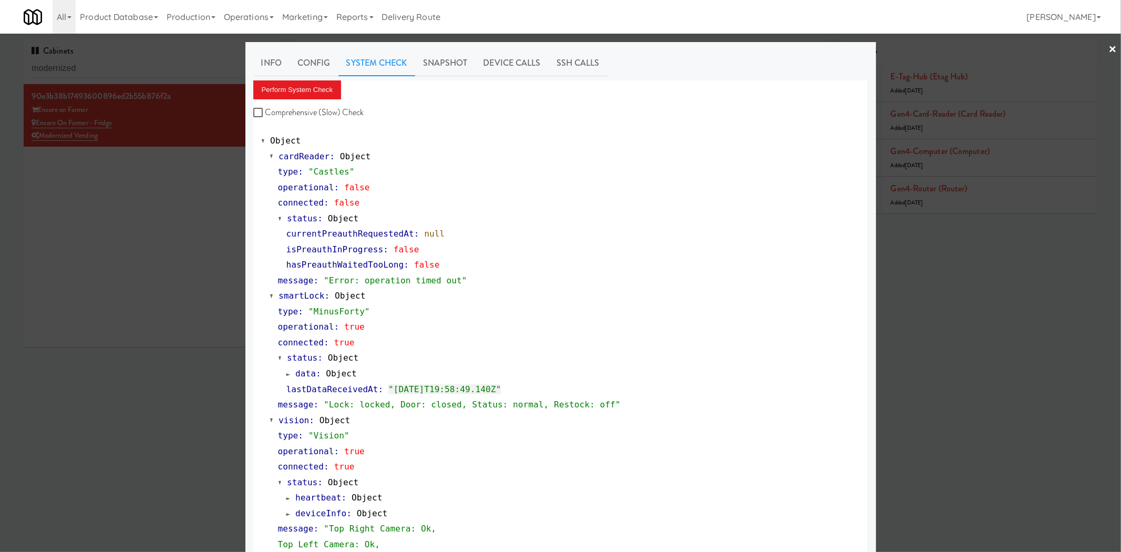
drag, startPoint x: 167, startPoint y: 239, endPoint x: 300, endPoint y: 214, distance: 136.2
click at [167, 239] on div at bounding box center [560, 276] width 1121 height 552
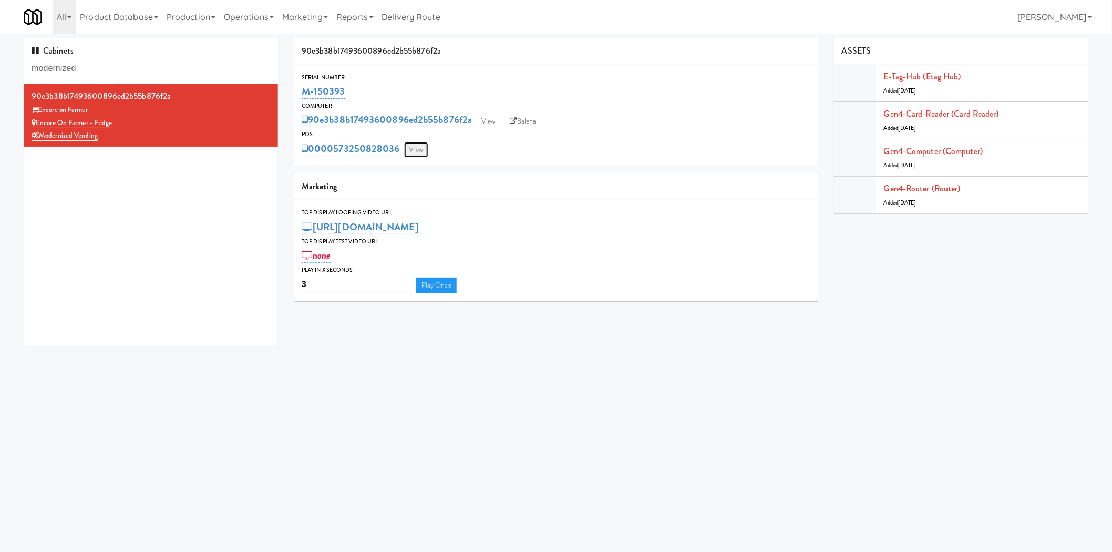
click at [409, 148] on link "View" at bounding box center [416, 150] width 24 height 16
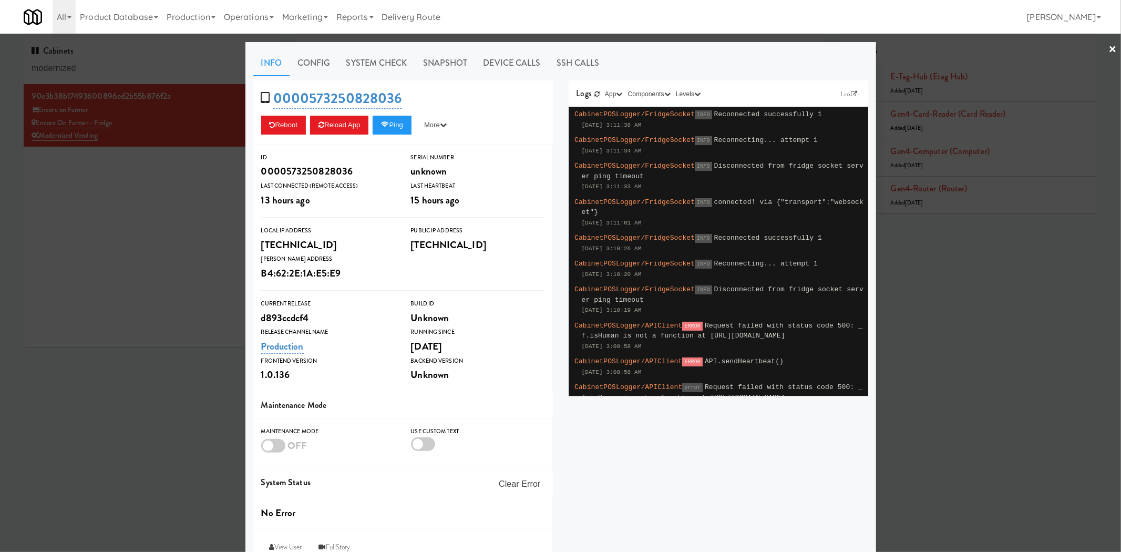
click at [172, 171] on div at bounding box center [560, 276] width 1121 height 552
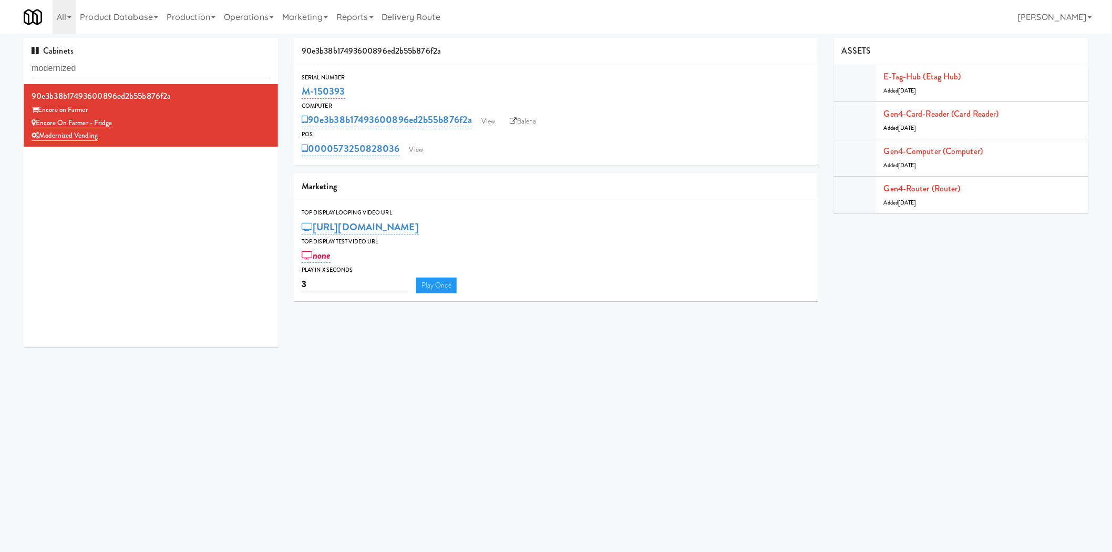
drag, startPoint x: 333, startPoint y: 135, endPoint x: 401, endPoint y: 144, distance: 68.4
click at [401, 144] on div "POS 0000573250828036 View" at bounding box center [556, 143] width 524 height 28
copy div "0000573250828036"
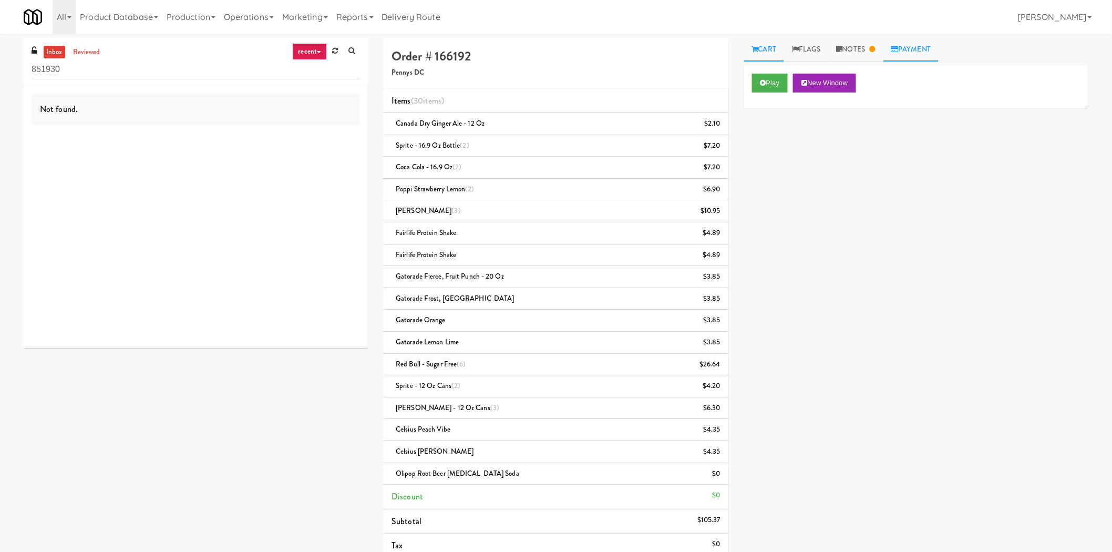
click at [920, 45] on link "Payment" at bounding box center [911, 50] width 56 height 24
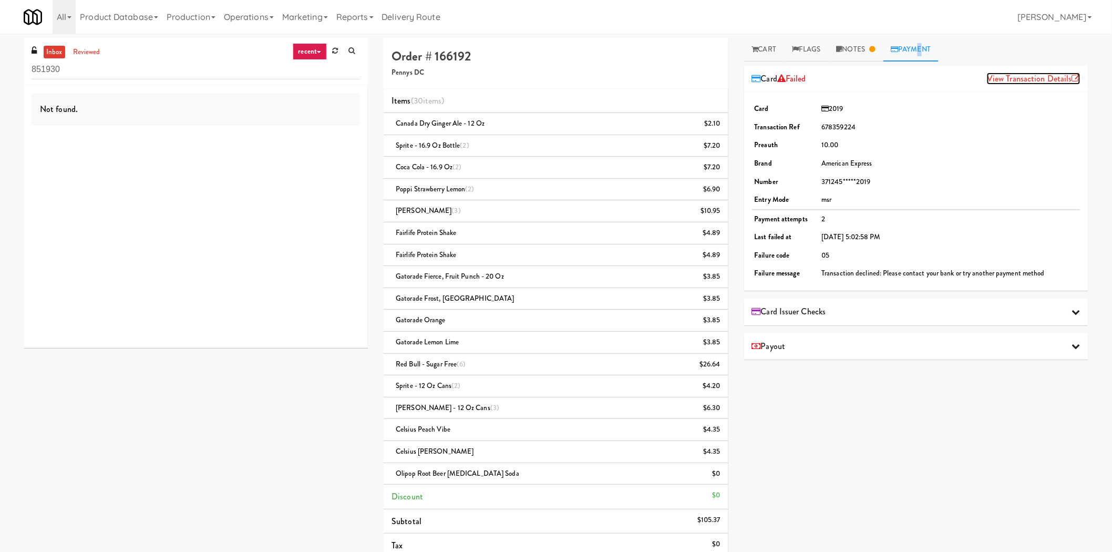
click at [1035, 81] on link "View Transaction Details" at bounding box center [1034, 78] width 94 height 12
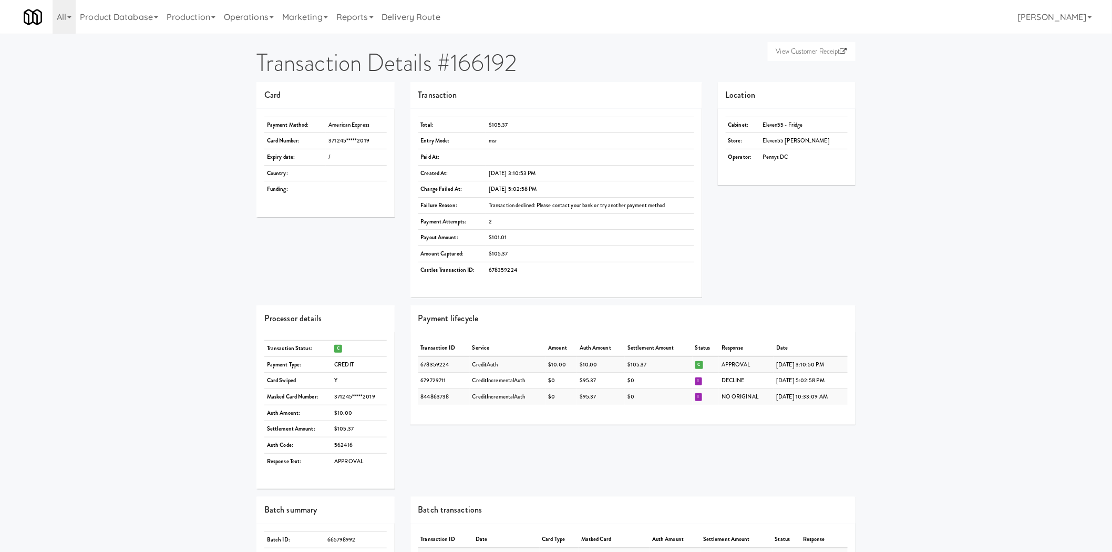
click at [797, 124] on td "Eleven55 - Fridge" at bounding box center [803, 125] width 87 height 16
click at [798, 123] on td "Eleven55 - Fridge" at bounding box center [803, 125] width 87 height 16
click at [799, 125] on td "Eleven55 - Fridge" at bounding box center [803, 125] width 87 height 16
copy td "Eleven55 - Fridge"
click at [955, 377] on div "View Customer Receipt Transaction Details #166192 Card Payment Method: American…" at bounding box center [556, 476] width 1112 height 876
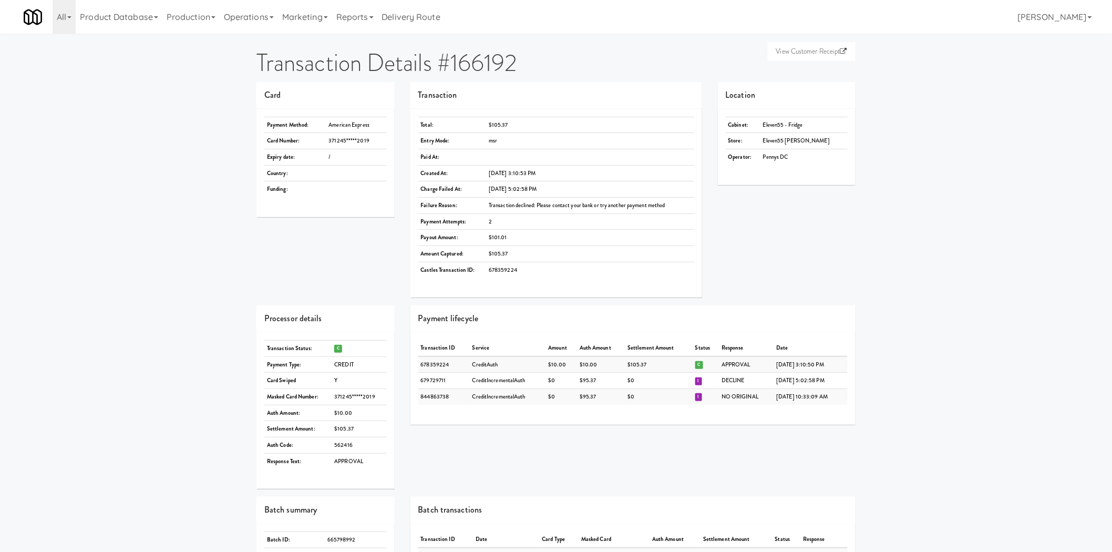
click at [502, 169] on td "[DATE] 3:10:53 PM" at bounding box center [590, 173] width 208 height 16
drag, startPoint x: 502, startPoint y: 169, endPoint x: 552, endPoint y: 184, distance: 51.8
click at [503, 169] on td "[DATE] 3:10:53 PM" at bounding box center [590, 173] width 208 height 16
click at [516, 176] on td "[DATE] 3:10:53 PM" at bounding box center [590, 173] width 208 height 16
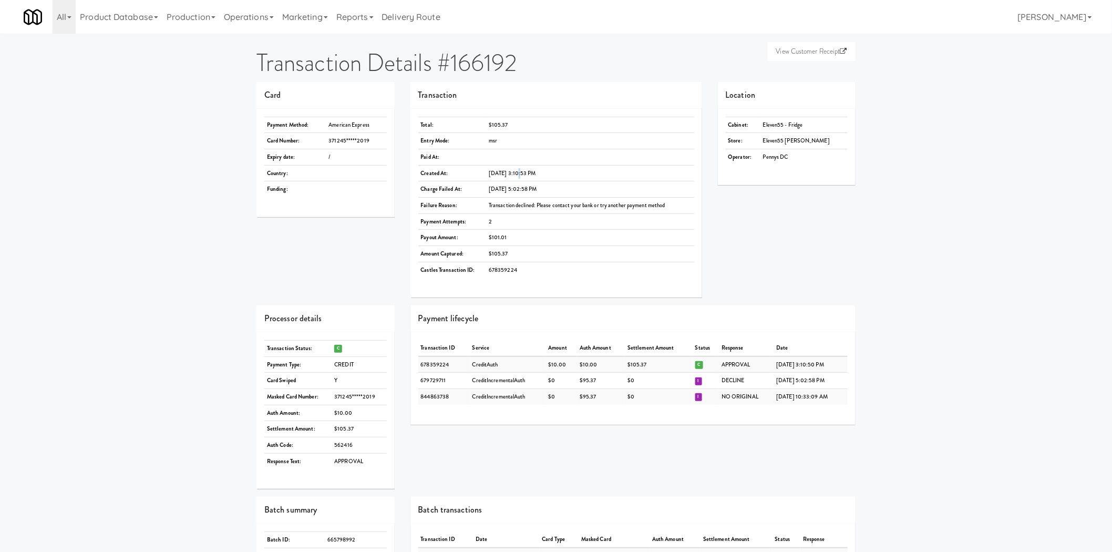
click at [515, 175] on td "[DATE] 3:10:53 PM" at bounding box center [590, 173] width 208 height 16
click at [1022, 181] on div "View Customer Receipt Transaction Details #166192 Card Payment Method: American…" at bounding box center [556, 476] width 1112 height 876
click at [783, 277] on div "Card Payment Method: American Express Card Number: 371245*****2019 Expiry date:…" at bounding box center [555, 193] width 615 height 223
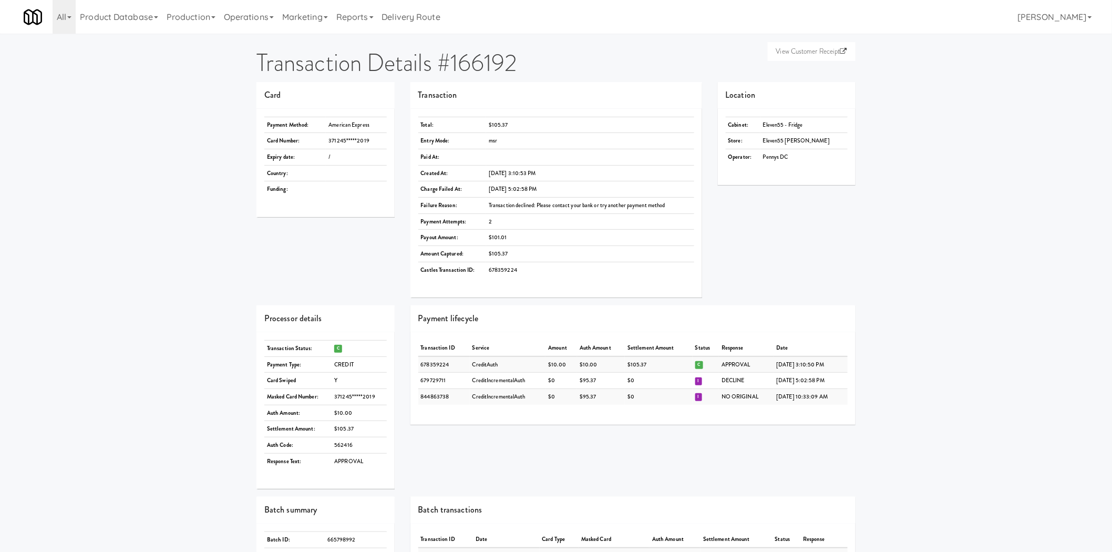
scroll to position [352, 0]
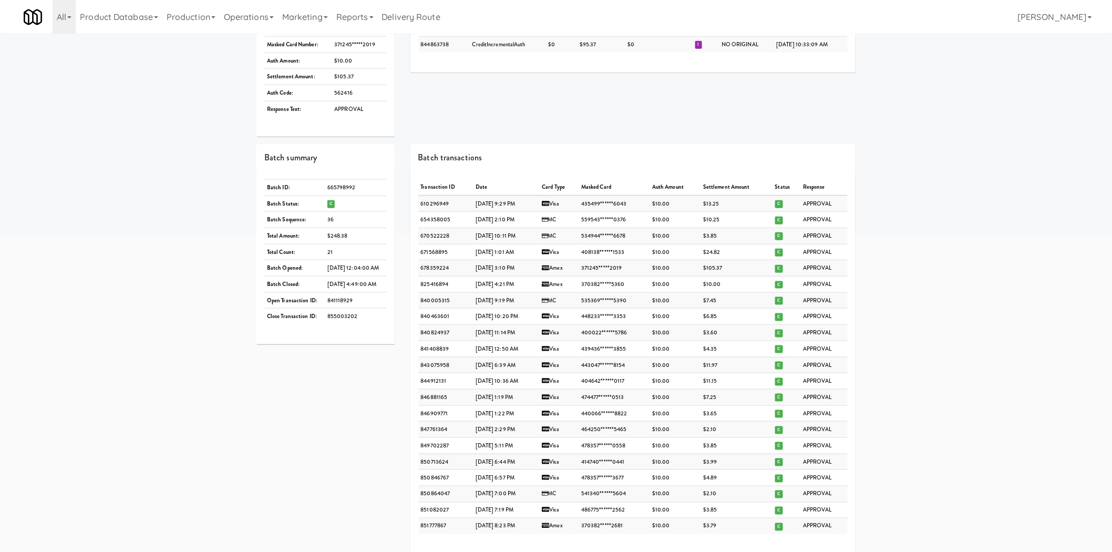
drag, startPoint x: 941, startPoint y: 343, endPoint x: 923, endPoint y: 248, distance: 96.7
click at [941, 344] on div "View Customer Receipt Transaction Details #166192 Card Payment Method: American…" at bounding box center [556, 124] width 1112 height 876
